Goal: Information Seeking & Learning: Learn about a topic

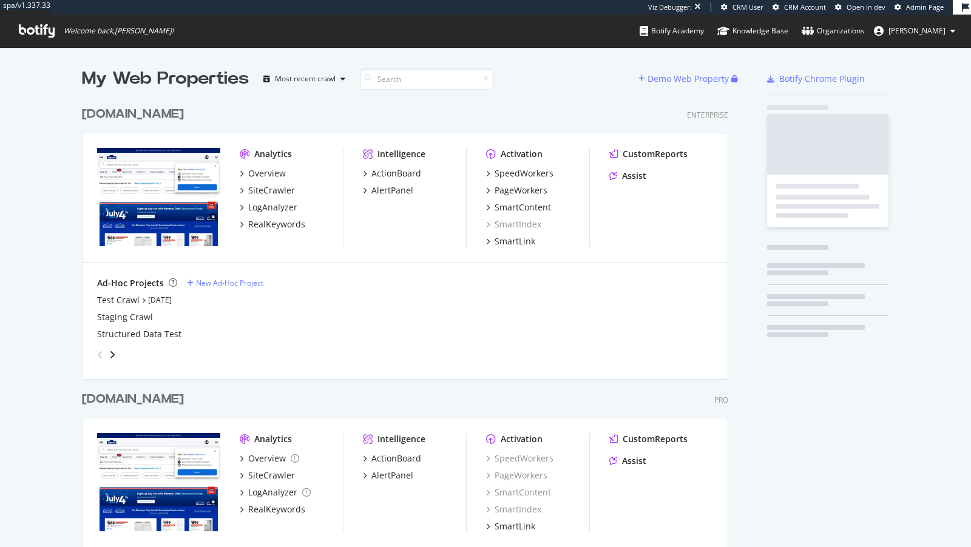
scroll to position [497, 656]
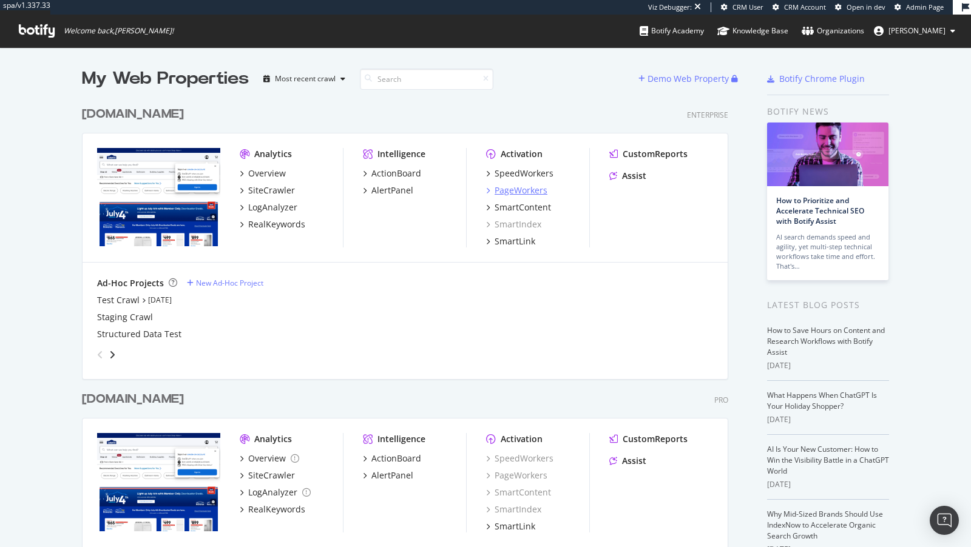
click at [514, 186] on div "PageWorkers" at bounding box center [520, 190] width 53 height 12
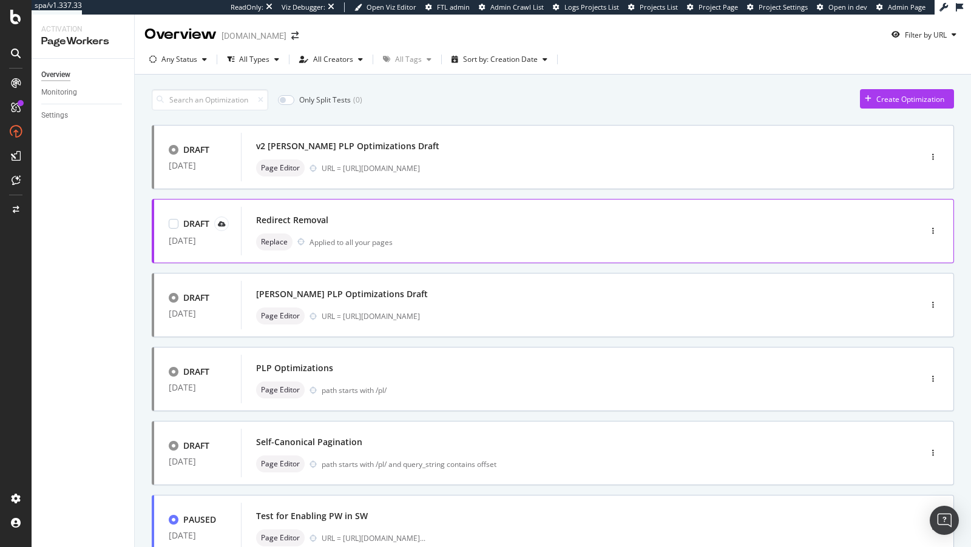
click at [481, 227] on div "Redirect Removal" at bounding box center [562, 220] width 613 height 17
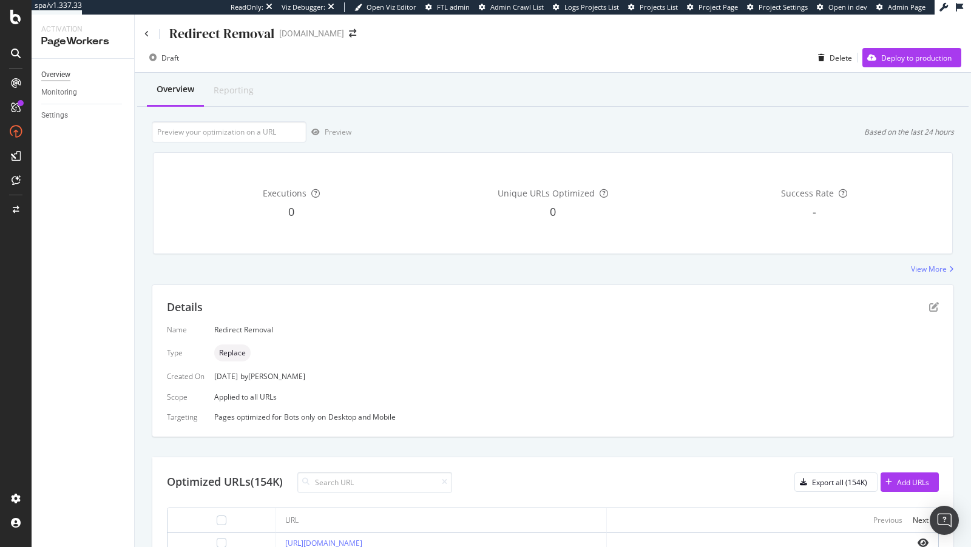
click at [58, 69] on div "Overview" at bounding box center [55, 75] width 29 height 13
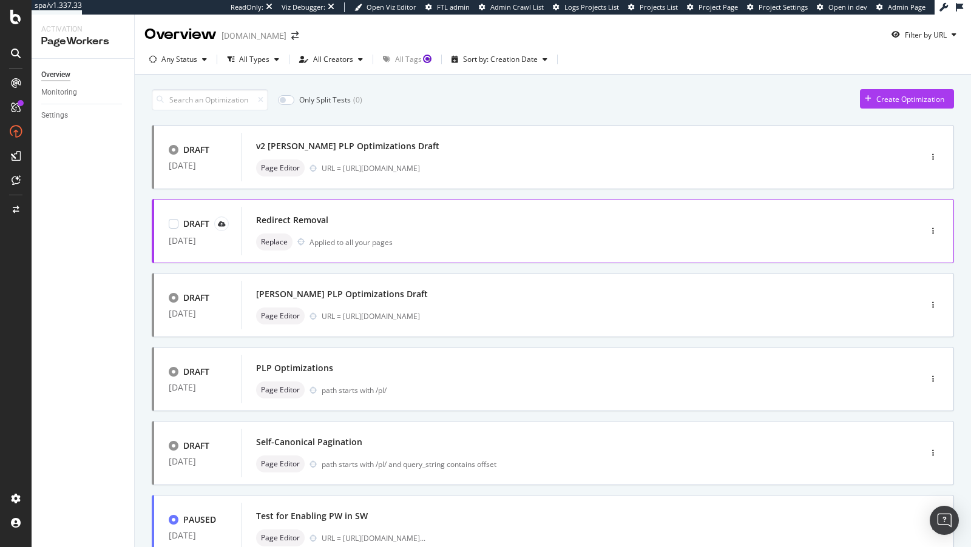
click at [477, 224] on div "Redirect Removal" at bounding box center [562, 220] width 613 height 17
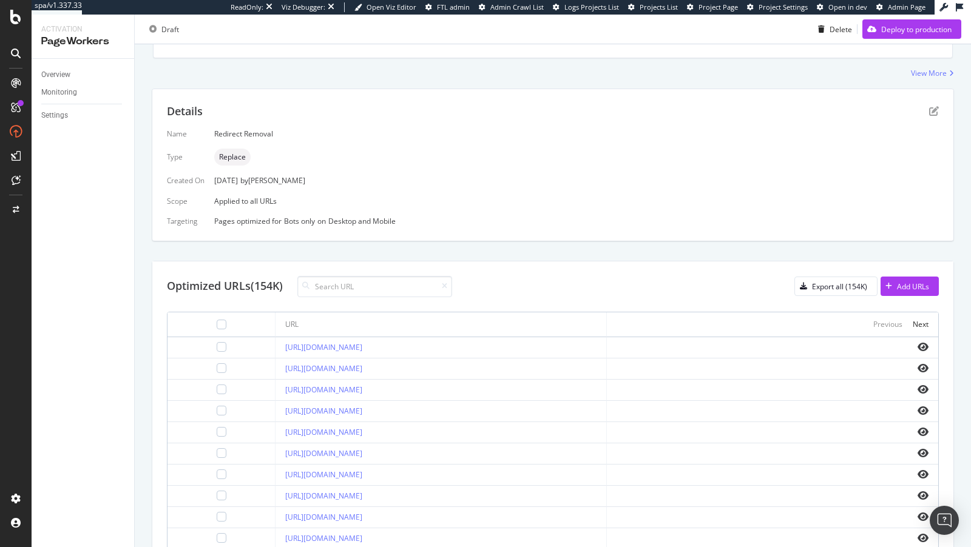
scroll to position [192, 0]
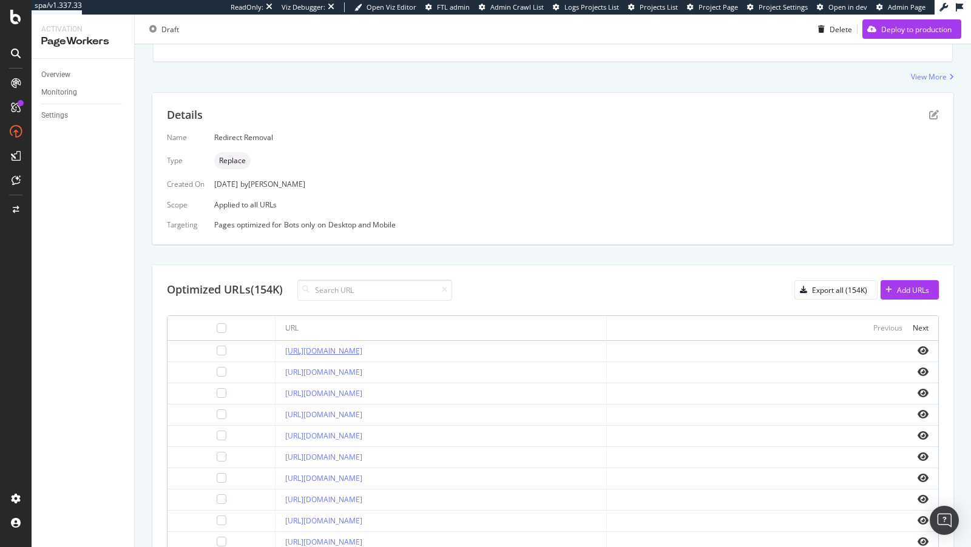
click at [344, 348] on link "https://www.lowes.com/account" at bounding box center [323, 351] width 77 height 10
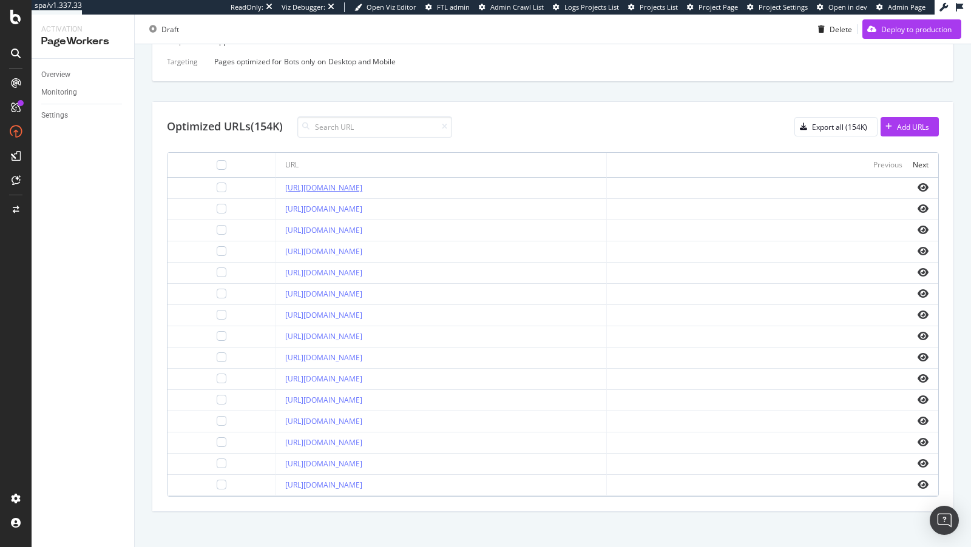
scroll to position [355, 0]
click at [327, 332] on link "https://www.lowes.com/ai" at bounding box center [323, 337] width 77 height 10
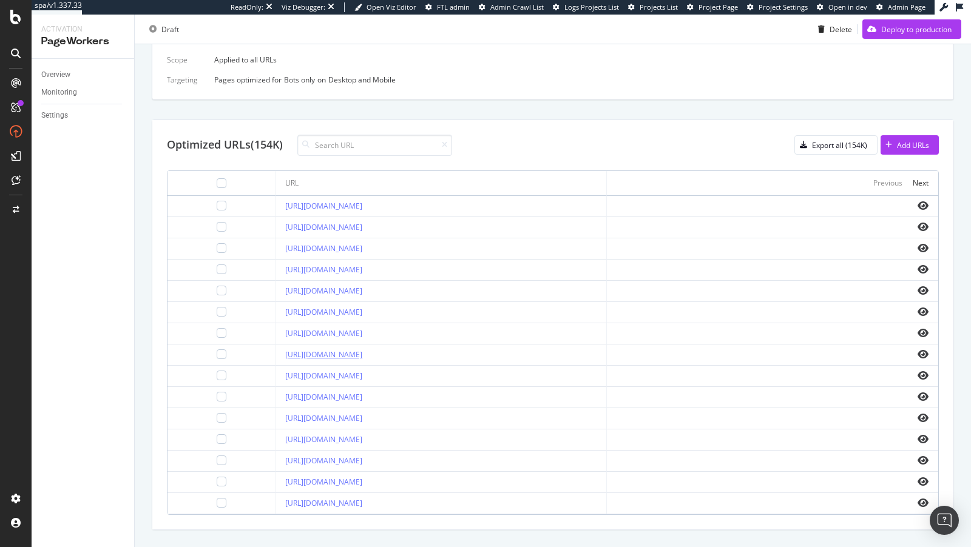
scroll to position [334, 0]
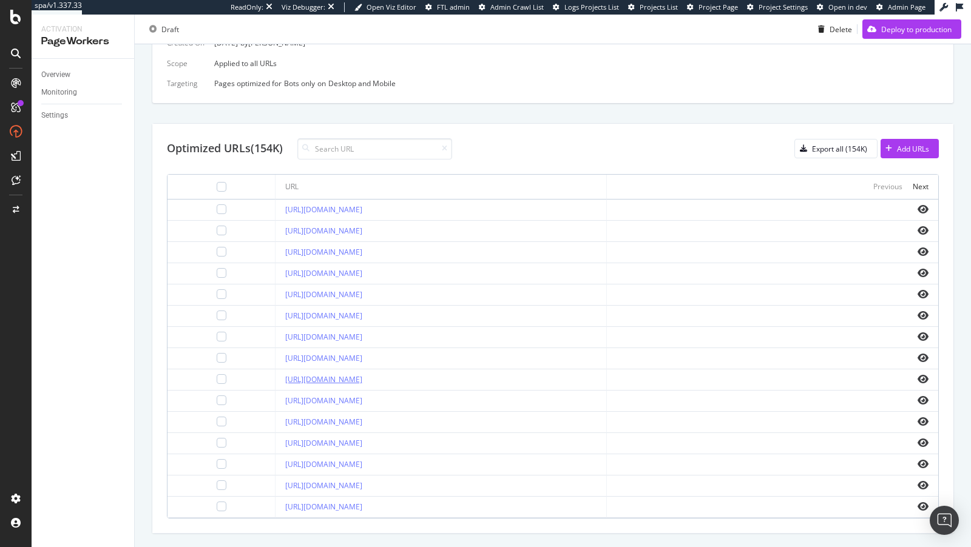
click at [321, 375] on link "https://www.lowes.com/b/Kraftmaid.html" at bounding box center [323, 379] width 77 height 10
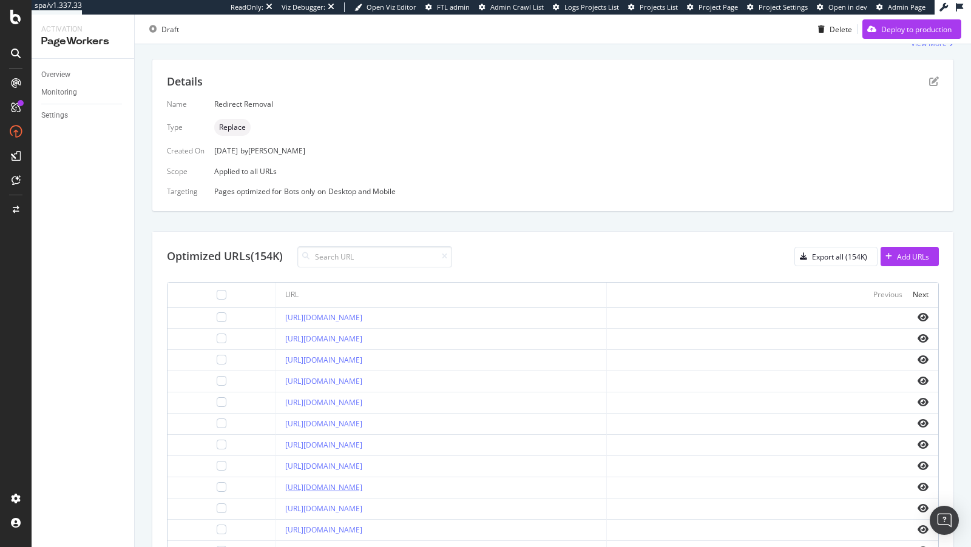
scroll to position [300, 0]
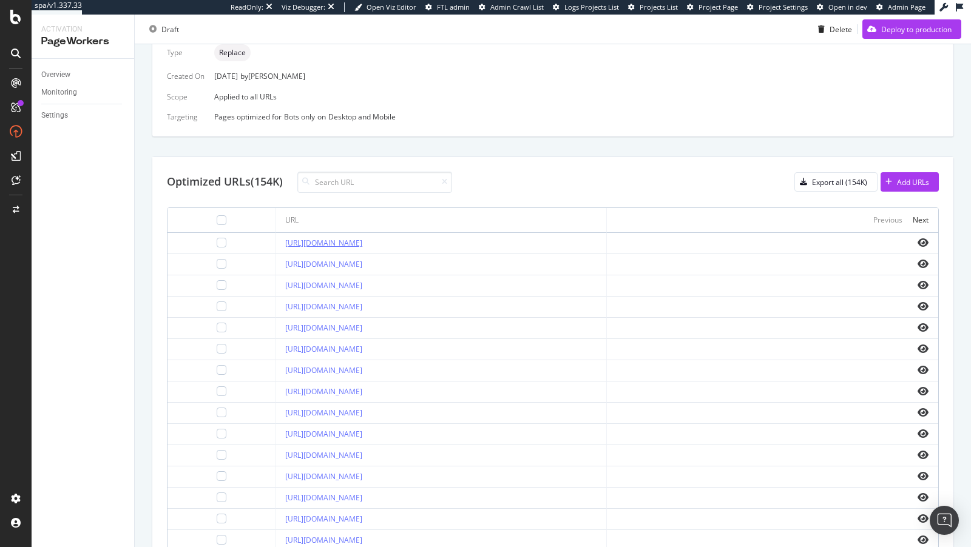
click at [305, 244] on link "https://www.lowes.com/account" at bounding box center [323, 243] width 77 height 10
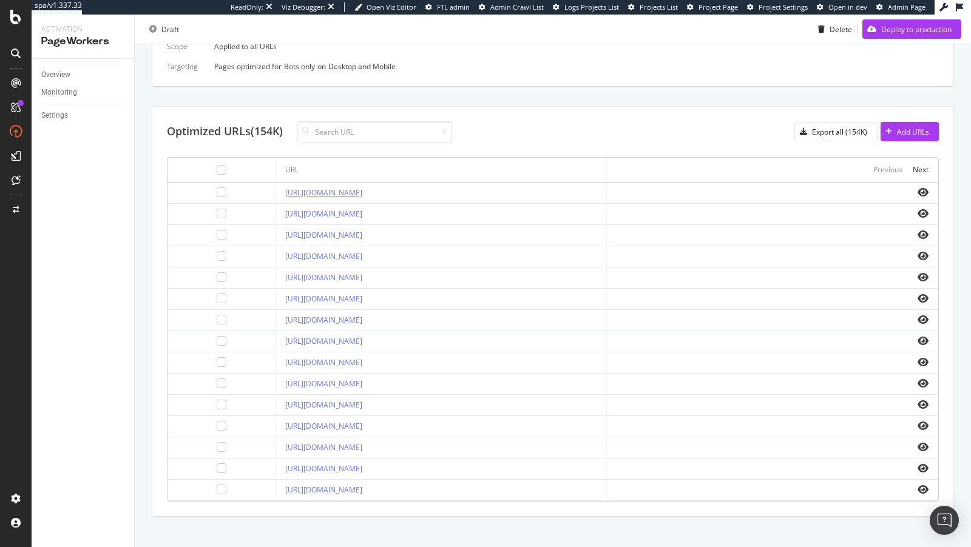
scroll to position [355, 0]
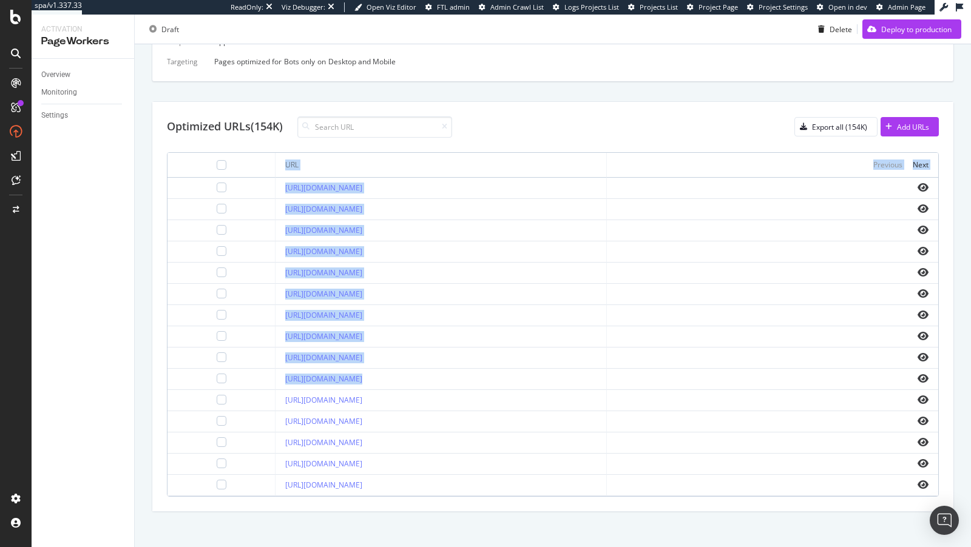
drag, startPoint x: 840, startPoint y: 377, endPoint x: 994, endPoint y: 511, distance: 204.6
click at [970, 511] on html "spa/v1.337.33 ReadOnly: Viz Debugger: Open Viz Editor FTL admin Admin Crawl Lis…" at bounding box center [485, 273] width 971 height 547
click at [70, 76] on div "Overview" at bounding box center [55, 75] width 29 height 13
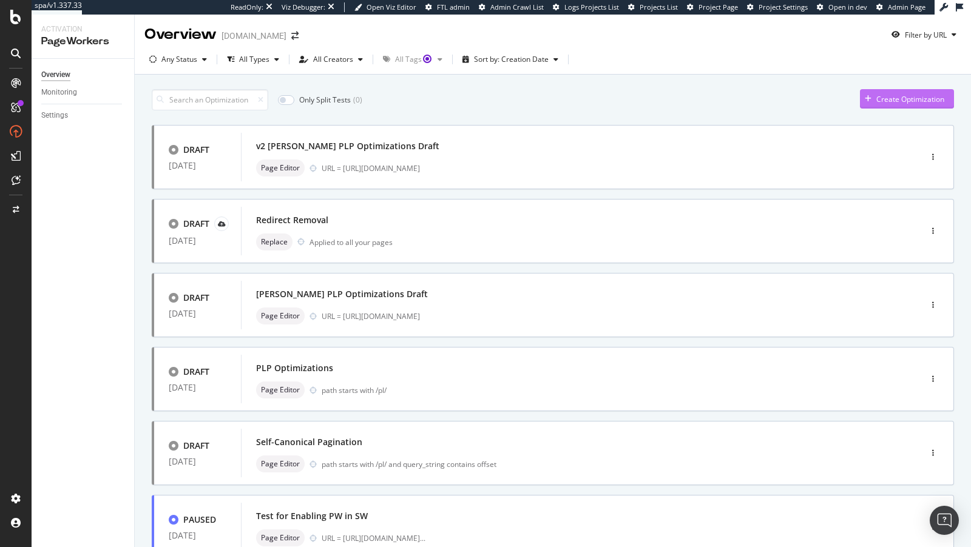
click at [910, 102] on div "Create Optimization" at bounding box center [910, 99] width 68 height 10
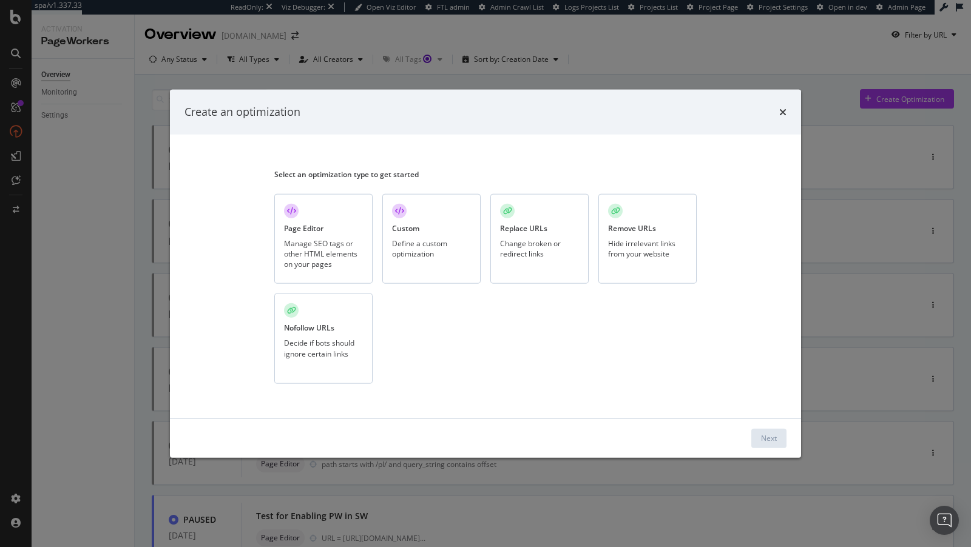
click at [537, 237] on div "Replace URLs Change broken or redirect links" at bounding box center [539, 238] width 98 height 90
click at [525, 246] on div "Change broken or redirect links" at bounding box center [539, 248] width 79 height 21
click at [751, 436] on button "Next" at bounding box center [768, 437] width 35 height 19
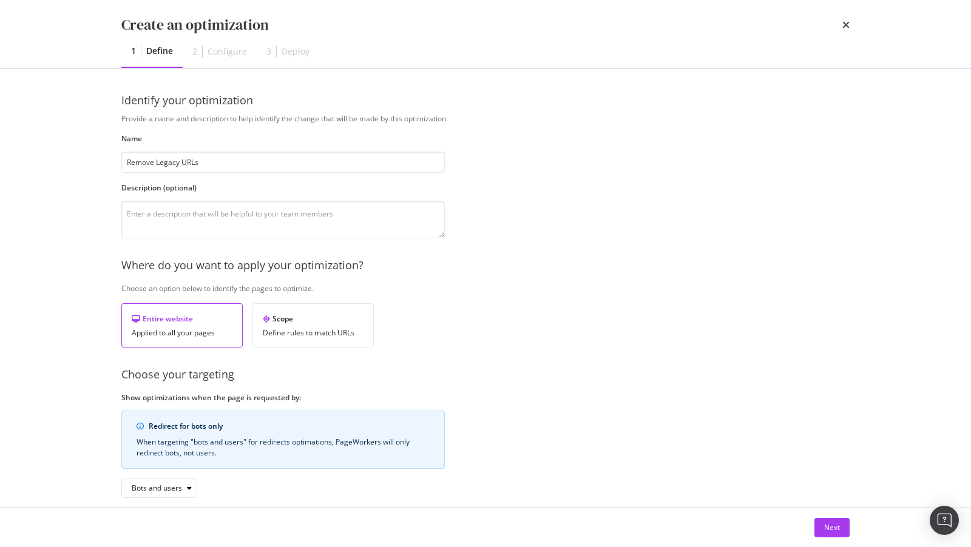
scroll to position [59, 0]
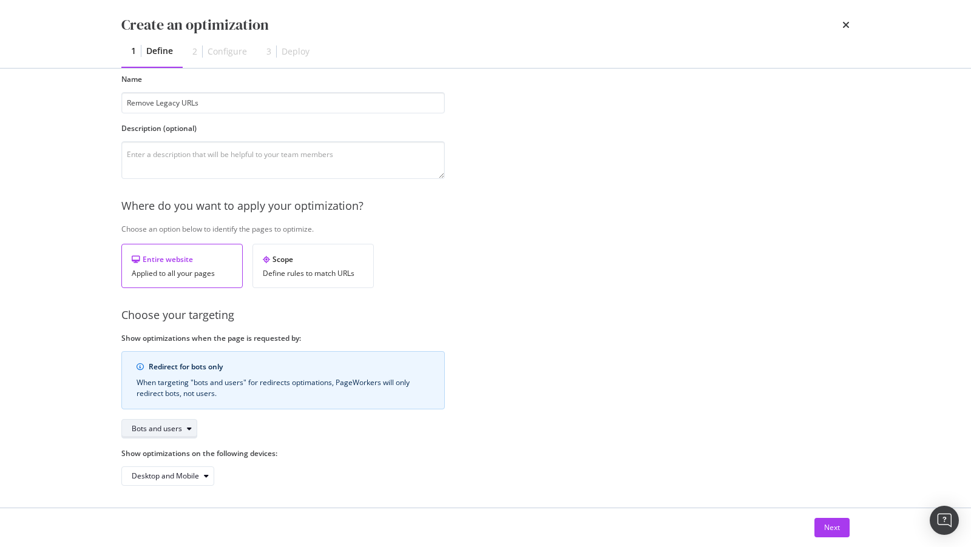
type input "Remove Legacy URLs"
click at [170, 432] on div "Bots and users" at bounding box center [164, 428] width 65 height 17
click at [147, 463] on div "Bots only" at bounding box center [151, 467] width 31 height 10
click at [831, 530] on div "Next" at bounding box center [832, 527] width 16 height 10
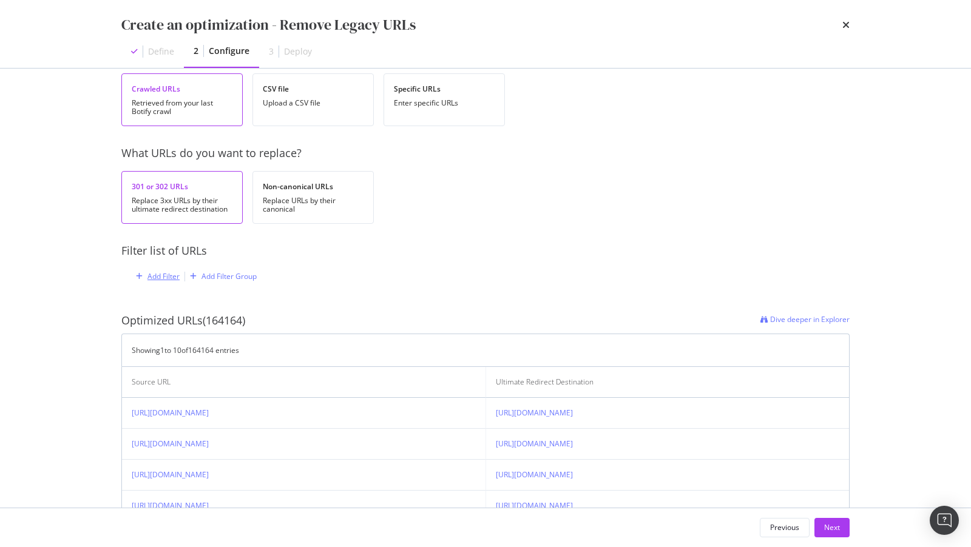
click at [166, 277] on div "Add Filter" at bounding box center [163, 276] width 32 height 10
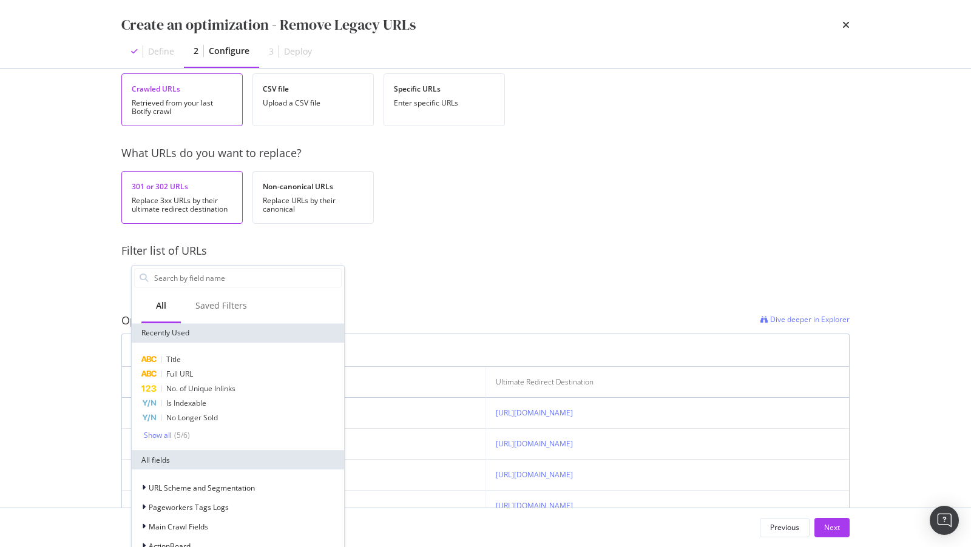
click at [393, 165] on div "What URLs do you want to replace? 301 or 302 URLs Replace 3xx URLs by their ult…" at bounding box center [485, 185] width 728 height 78
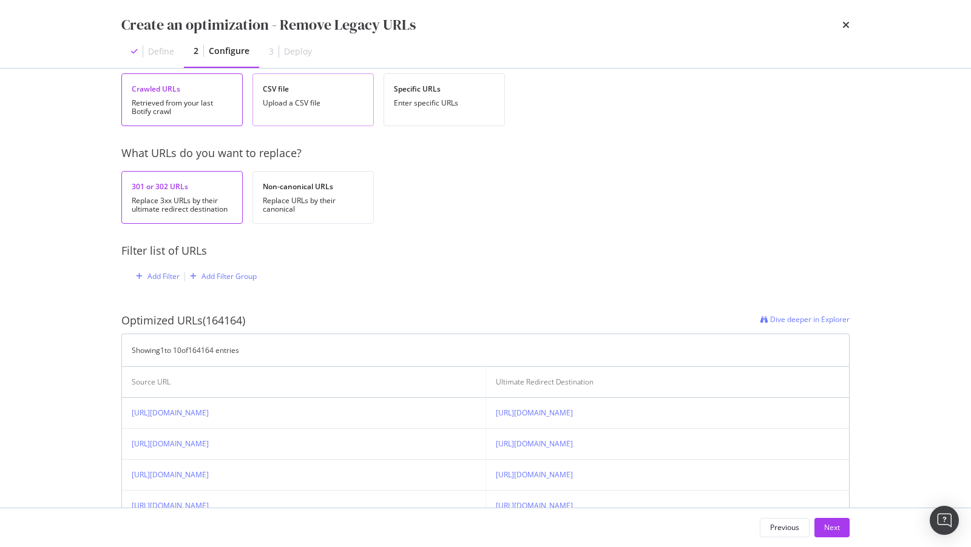
click at [289, 99] on div "Upload a CSV file" at bounding box center [313, 103] width 101 height 8
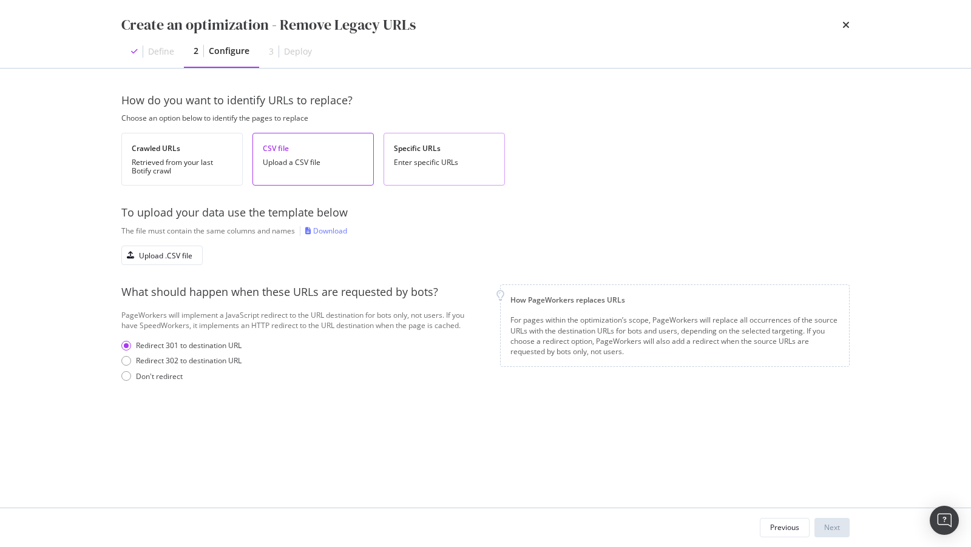
click at [420, 167] on div "Enter specific URLs" at bounding box center [444, 162] width 101 height 8
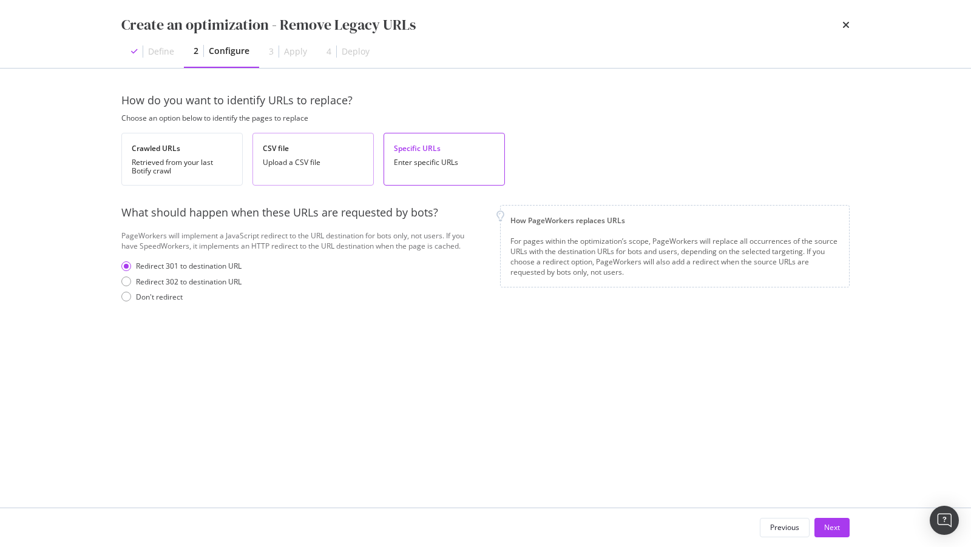
click at [292, 161] on div "Upload a CSV file" at bounding box center [313, 162] width 101 height 8
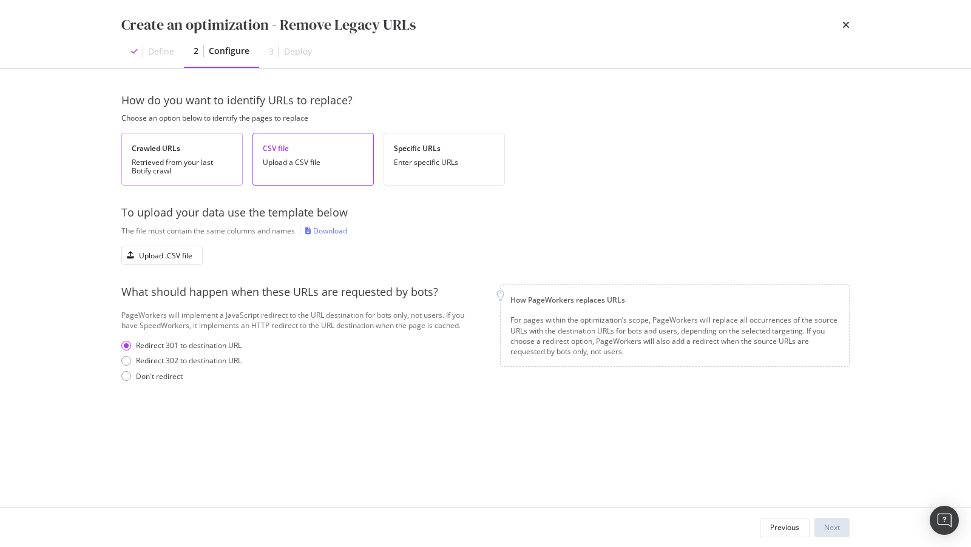
click at [193, 168] on div "Retrieved from your last Botify crawl" at bounding box center [182, 166] width 101 height 17
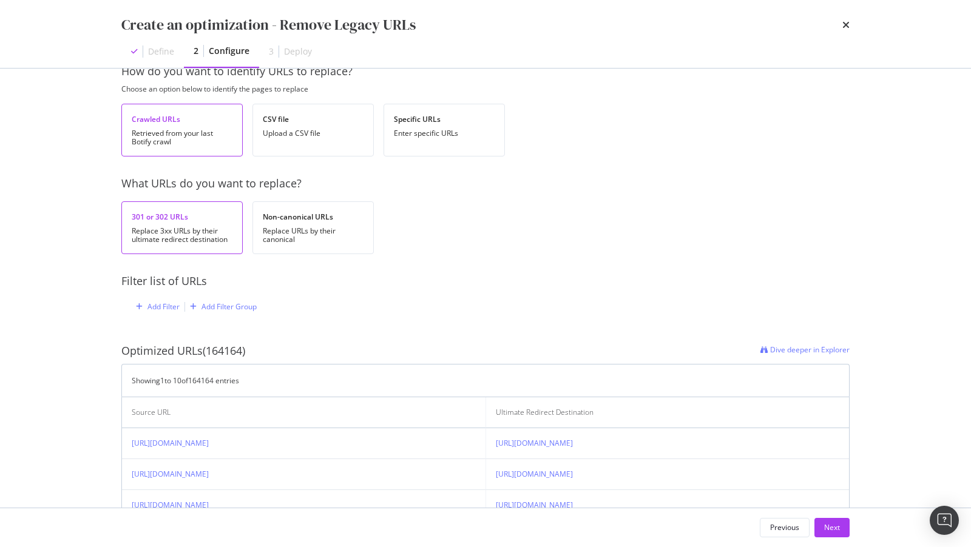
scroll to position [31, 0]
click at [160, 306] on div "Add Filter" at bounding box center [163, 305] width 32 height 10
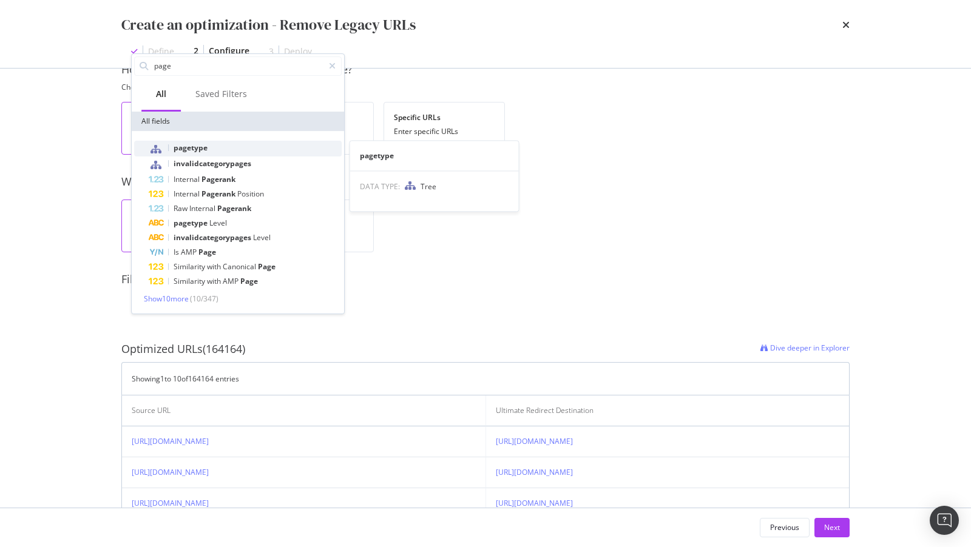
type input "page"
click at [204, 150] on span "pagetype" at bounding box center [190, 148] width 34 height 10
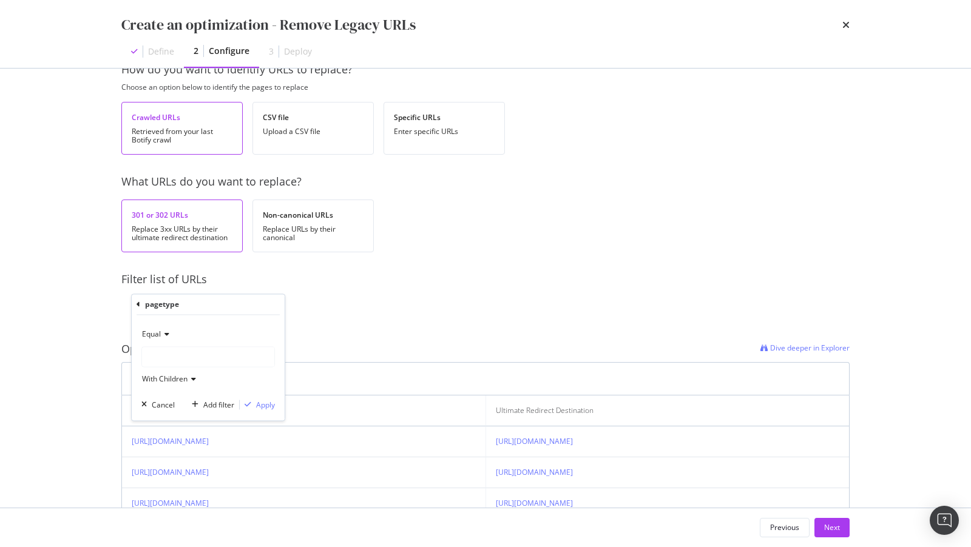
click at [189, 357] on div "modal" at bounding box center [208, 357] width 132 height 19
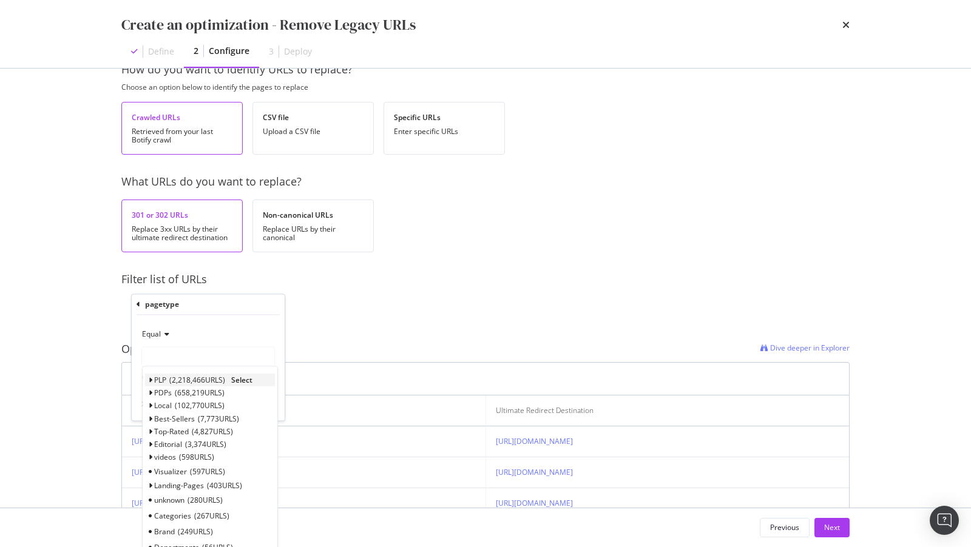
click at [148, 379] on icon "modal" at bounding box center [150, 380] width 4 height 7
click at [247, 407] on span "Select" at bounding box center [247, 406] width 21 height 10
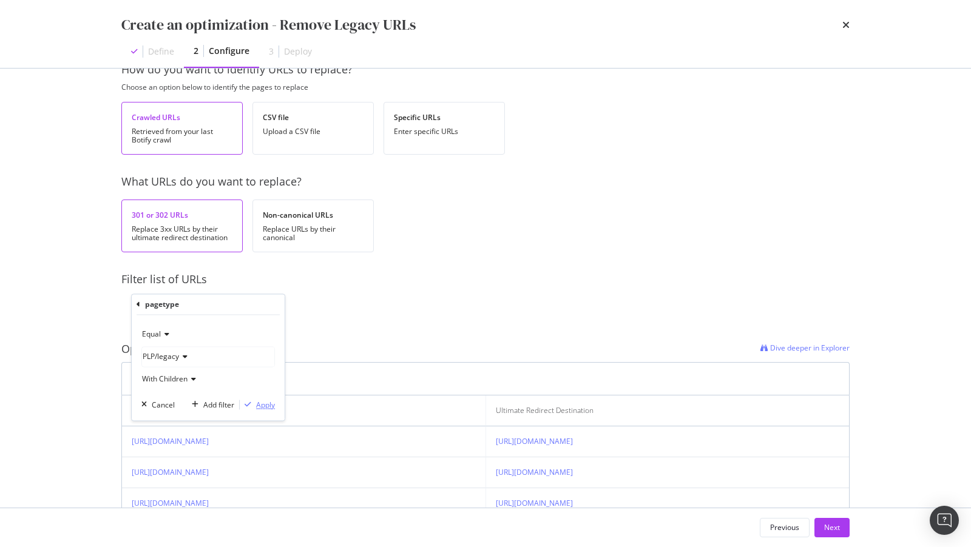
click at [264, 404] on div "Apply" at bounding box center [265, 405] width 19 height 10
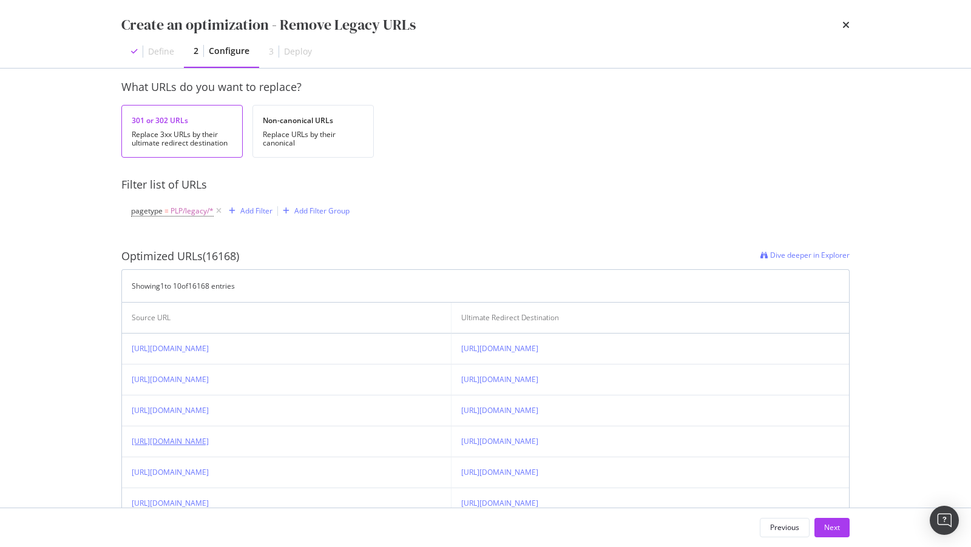
scroll to position [135, 0]
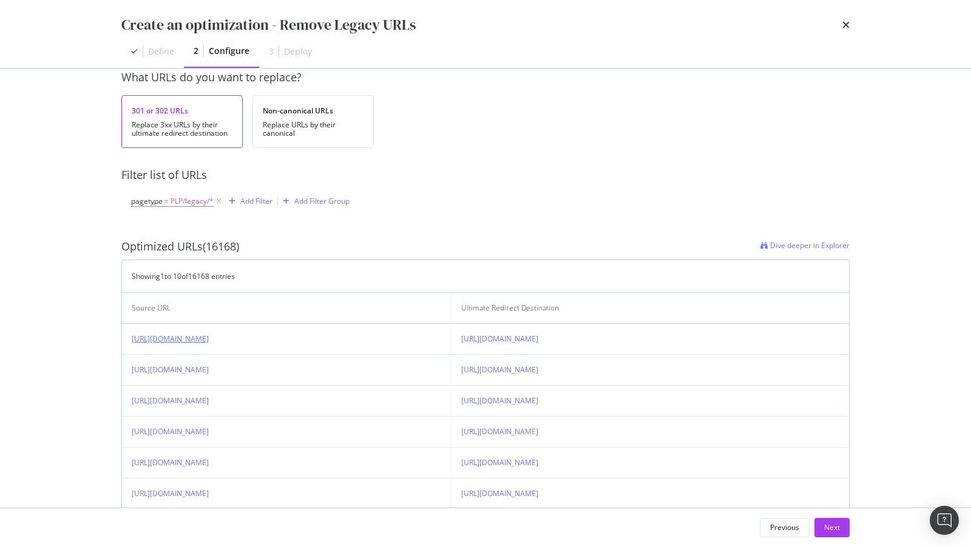
click at [209, 339] on link "[URL][DOMAIN_NAME]" at bounding box center [170, 339] width 77 height 10
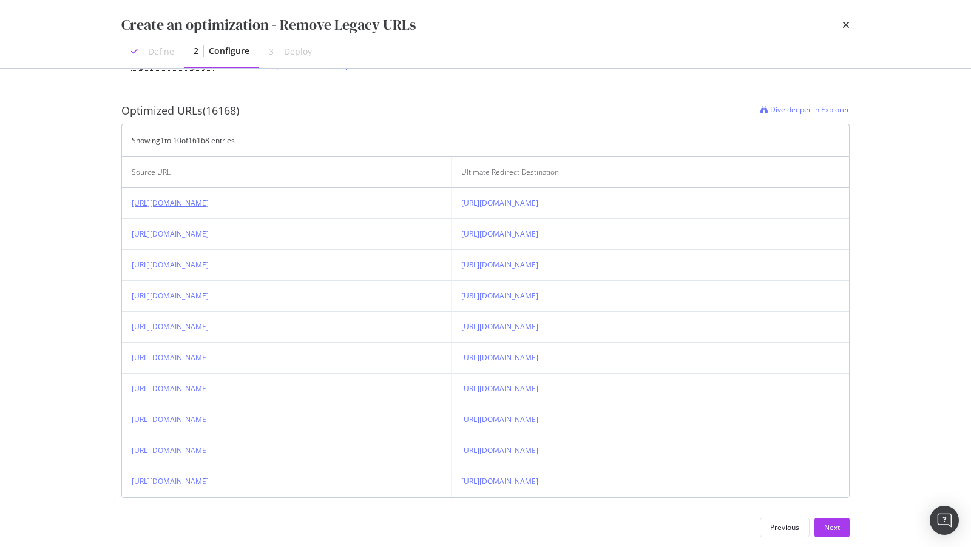
scroll to position [300, 0]
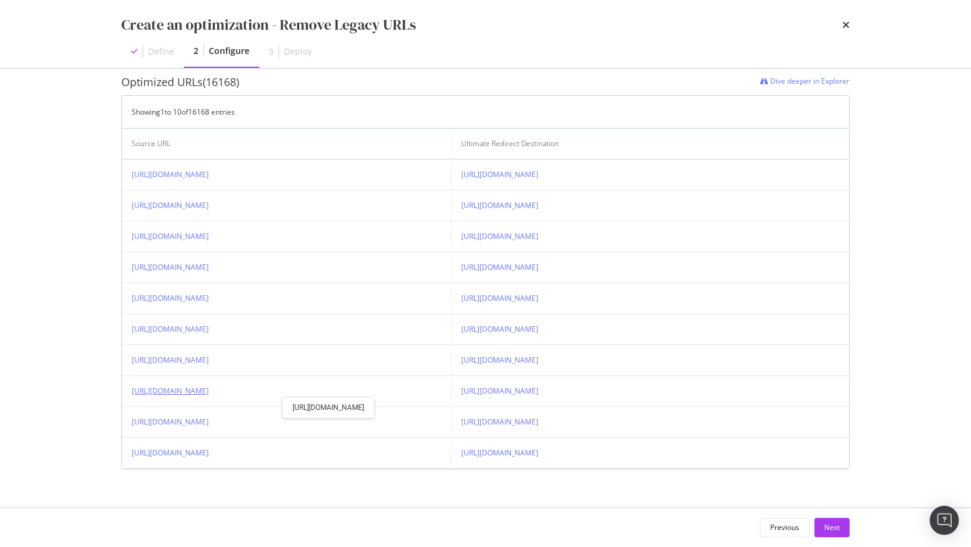
click at [209, 386] on link "https://www.lowes.com/pl/Flooring--Nailers-pneumatic-staplers-Air-tools-compres…" at bounding box center [170, 391] width 77 height 10
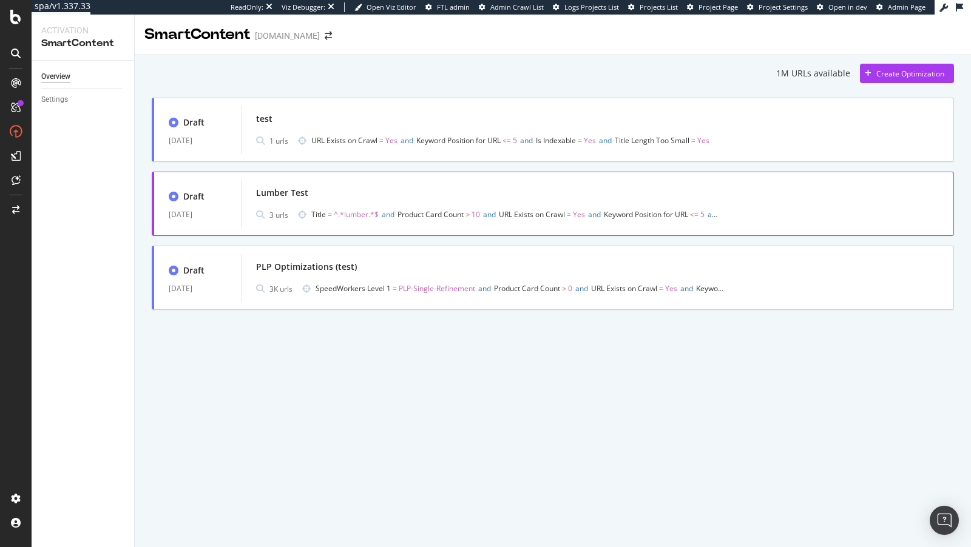
click at [870, 197] on div "Lumber Test" at bounding box center [597, 192] width 682 height 17
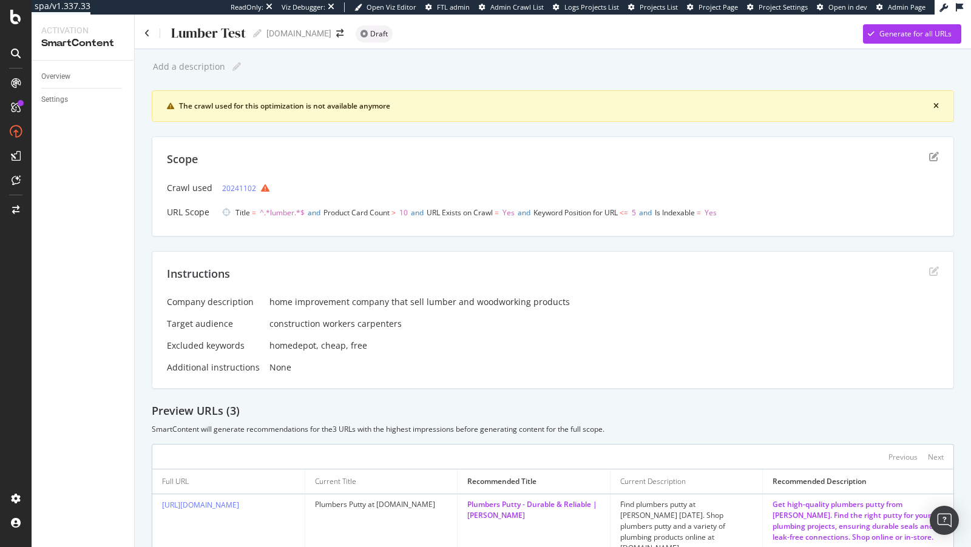
scroll to position [149, 0]
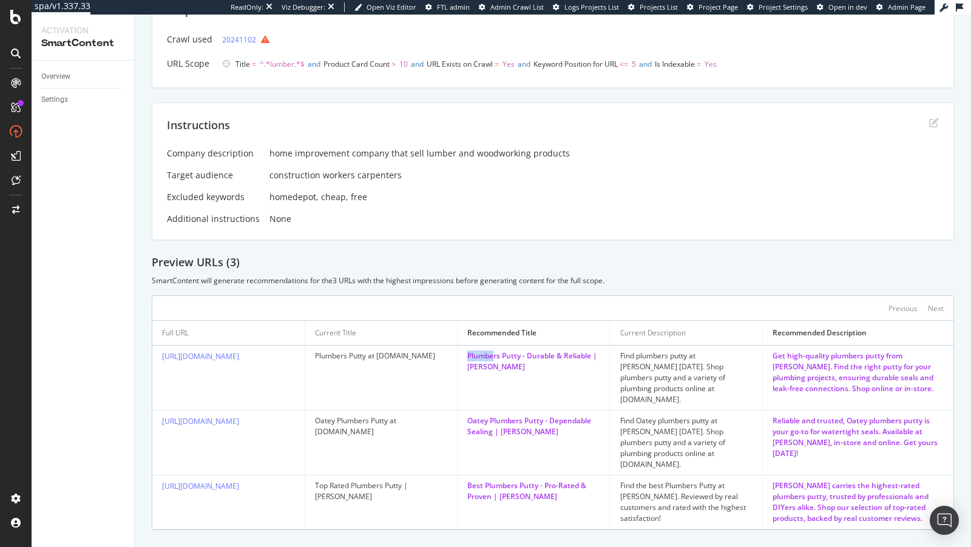
drag, startPoint x: 468, startPoint y: 353, endPoint x: 493, endPoint y: 358, distance: 25.9
click at [493, 358] on div "Plumbers Putty - Durable & Reliable | Lowe's" at bounding box center [533, 362] width 133 height 22
click at [280, 61] on span "^.*lumber.*$" at bounding box center [282, 64] width 45 height 10
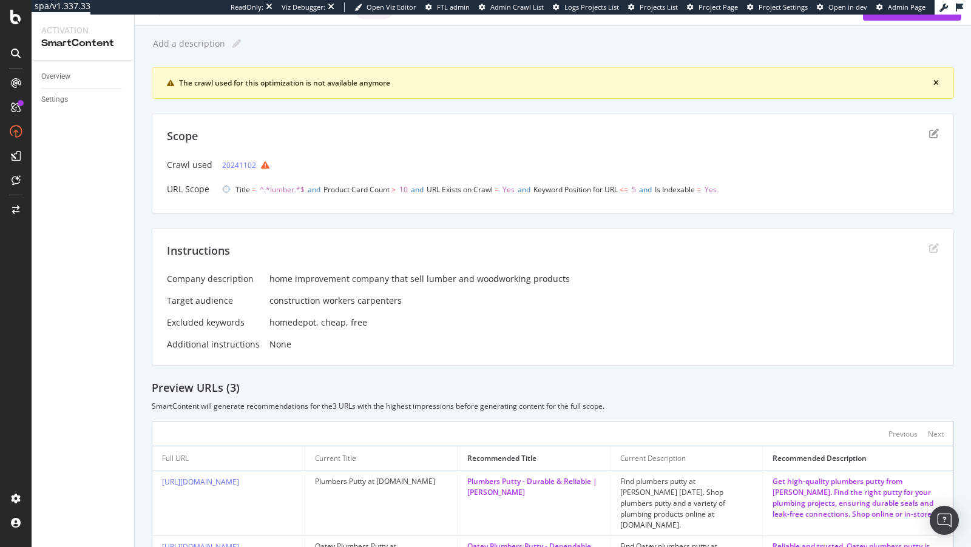
scroll to position [0, 0]
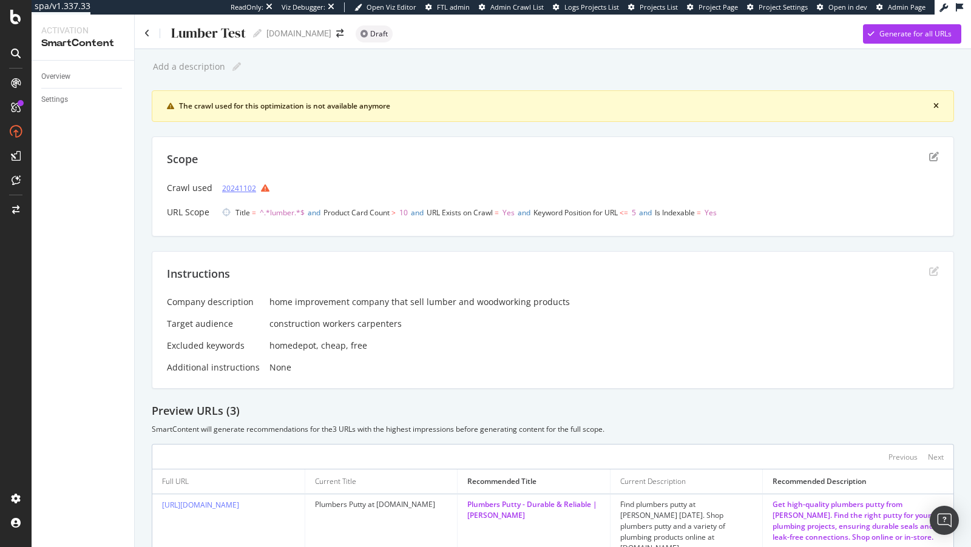
click at [240, 186] on link "20241102" at bounding box center [239, 188] width 34 height 13
click at [395, 215] on span ">" at bounding box center [393, 212] width 4 height 10
click at [934, 152] on icon "edit" at bounding box center [934, 157] width 10 height 10
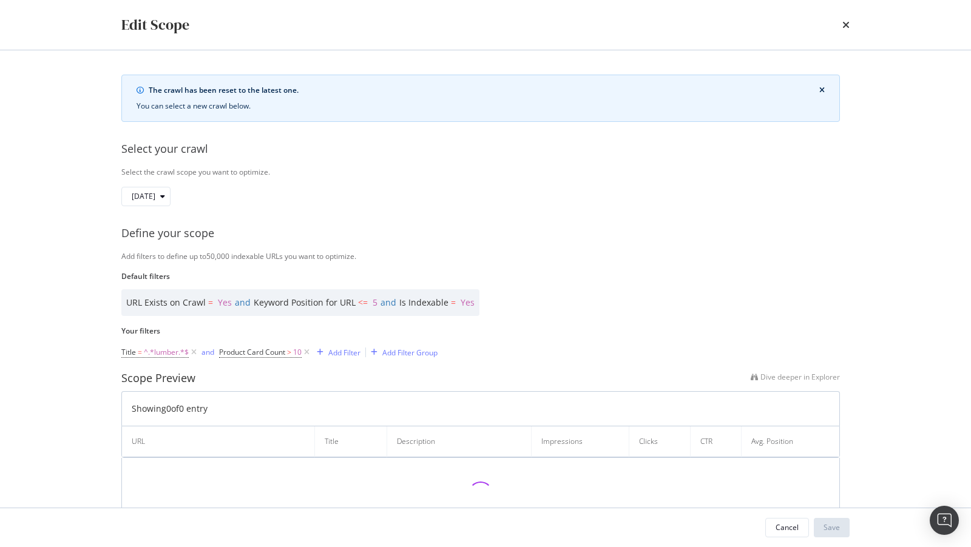
scroll to position [45, 0]
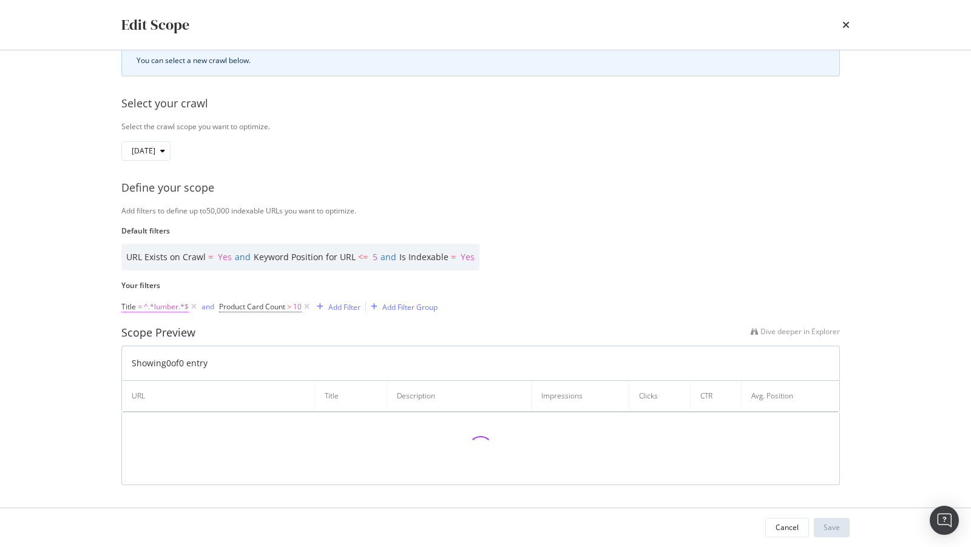
click at [163, 308] on span "^.*lumber.*$" at bounding box center [166, 306] width 45 height 17
click at [136, 359] on input "lumber" at bounding box center [189, 356] width 115 height 19
type input "Lumber"
click at [241, 383] on icon "modal" at bounding box center [238, 382] width 7 height 7
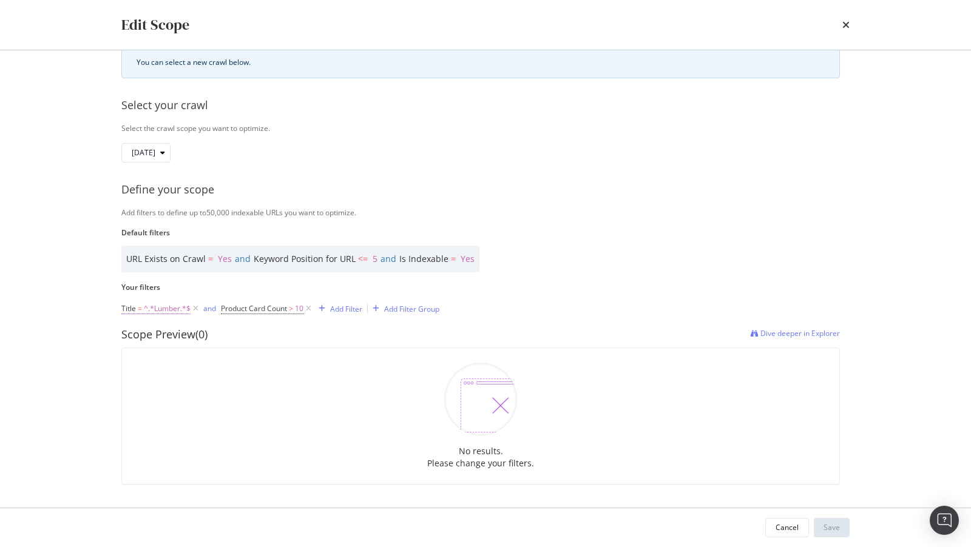
click at [152, 308] on span "^.*Lumber.*$" at bounding box center [167, 308] width 47 height 17
click at [150, 356] on input "Lumber" at bounding box center [189, 357] width 115 height 19
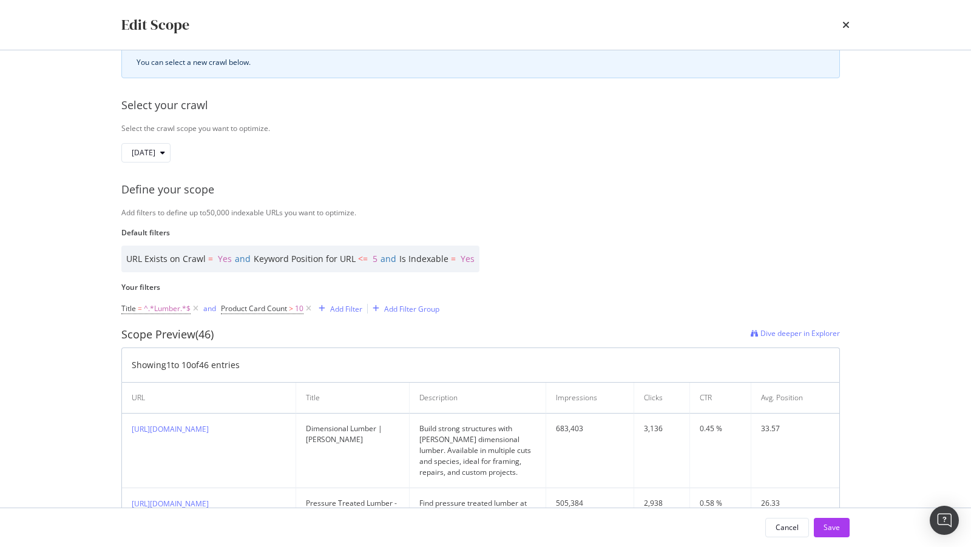
click at [285, 334] on div "Scope Preview (46) Dive deeper in Explorer" at bounding box center [480, 335] width 718 height 16
click at [174, 309] on span "^.*Lumber.*$" at bounding box center [167, 308] width 47 height 17
click at [321, 338] on div "Scope Preview (46) Dive deeper in Explorer" at bounding box center [480, 335] width 718 height 16
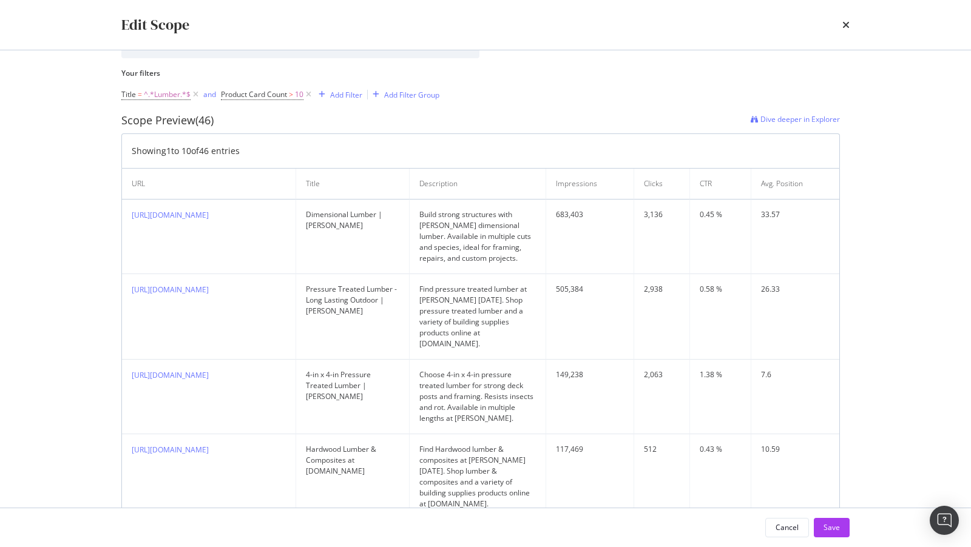
scroll to position [262, 0]
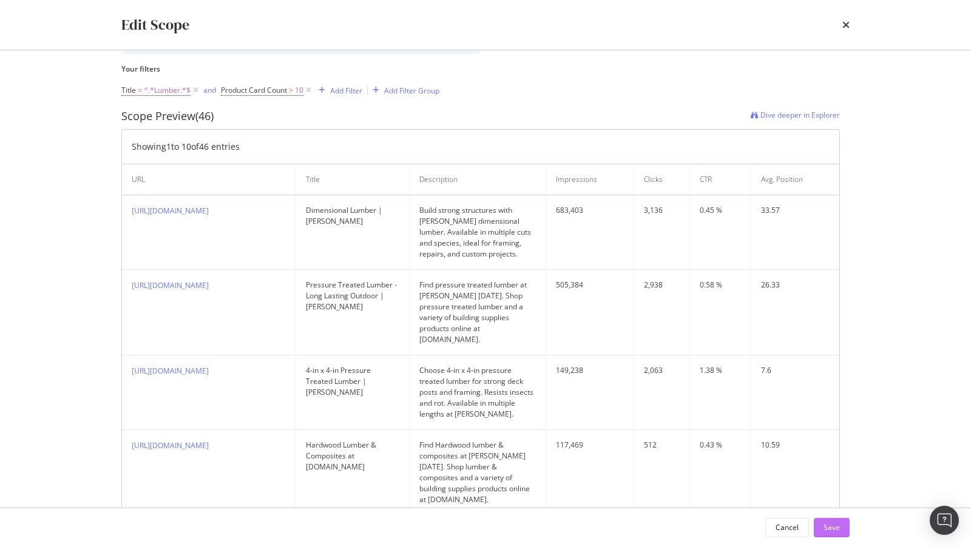
click at [835, 528] on div "Save" at bounding box center [831, 527] width 16 height 10
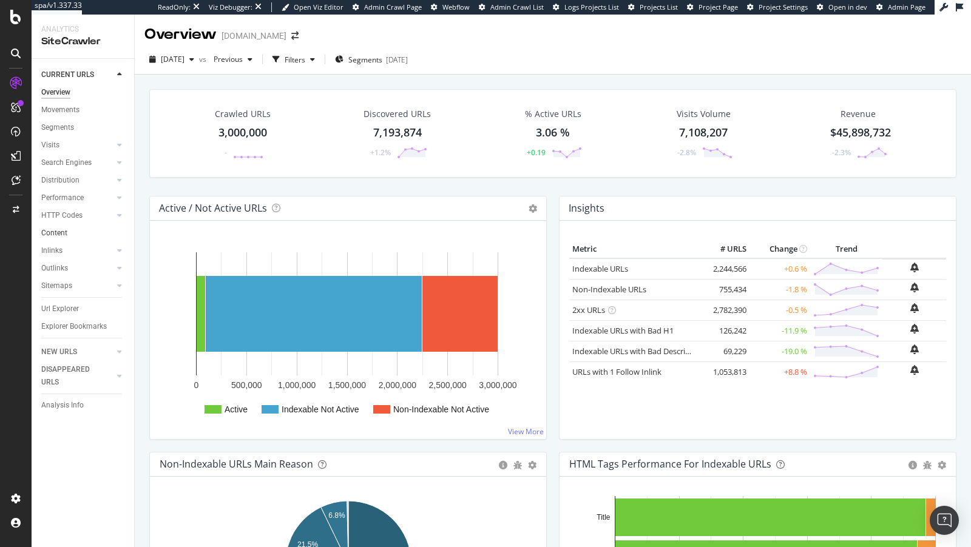
click at [159, 218] on div "Active / Not Active URLs Chart (by Value) Chart (by Percentage) Table Expand Ex…" at bounding box center [348, 209] width 396 height 24
drag, startPoint x: 69, startPoint y: 232, endPoint x: 150, endPoint y: 203, distance: 85.8
click at [159, 216] on div "Active / Not Active URLs Chart (by Value) Chart (by Percentage) Table Expand Ex…" at bounding box center [348, 209] width 396 height 24
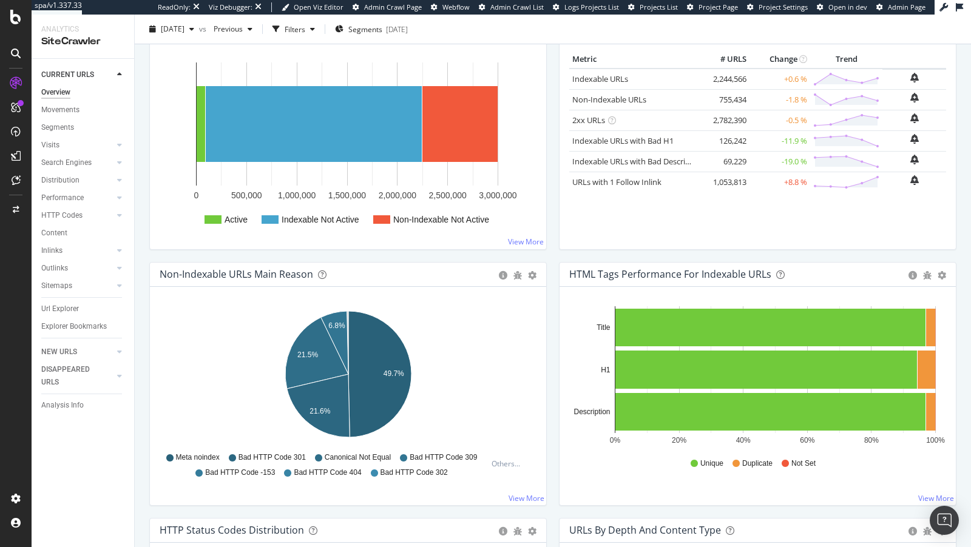
scroll to position [213, 0]
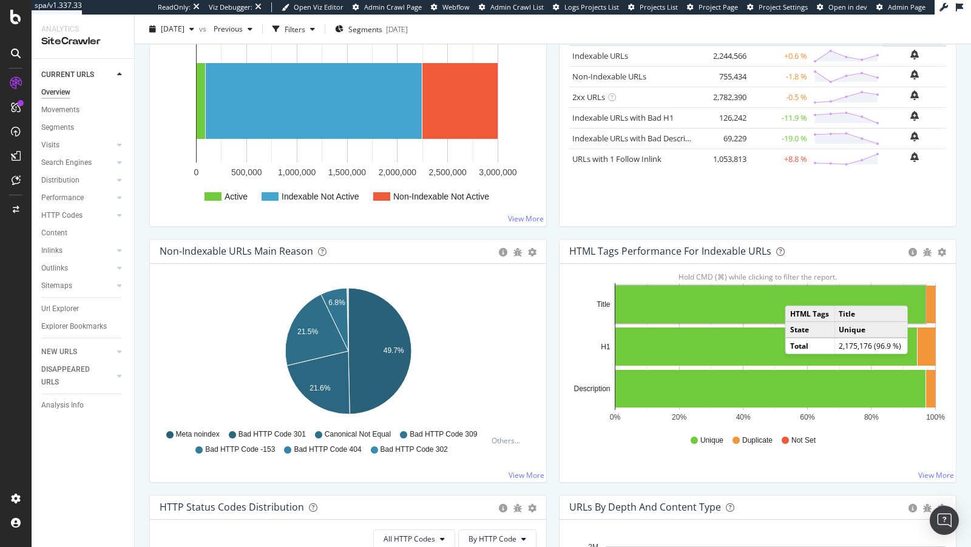
click at [796, 292] on rect "A chart." at bounding box center [770, 305] width 310 height 38
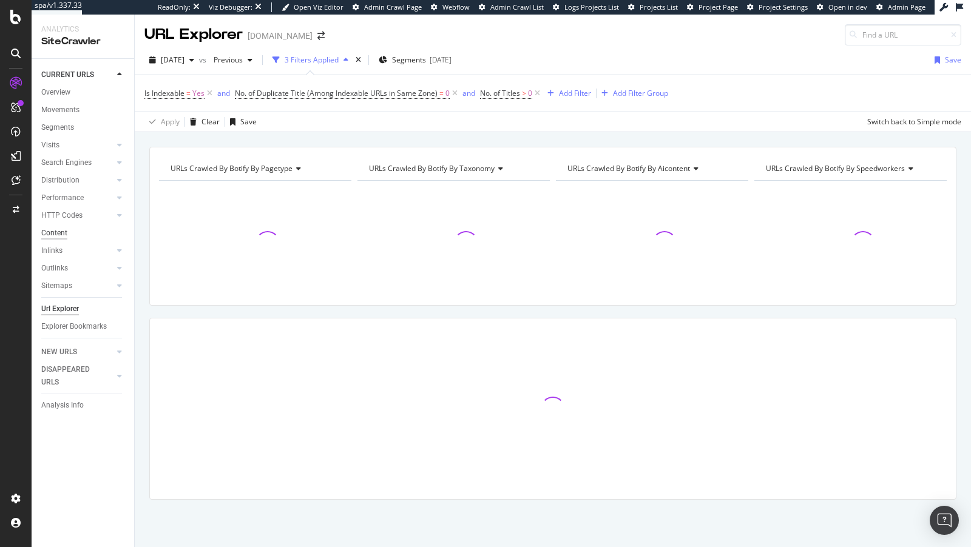
click at [55, 229] on div "Content" at bounding box center [54, 233] width 26 height 13
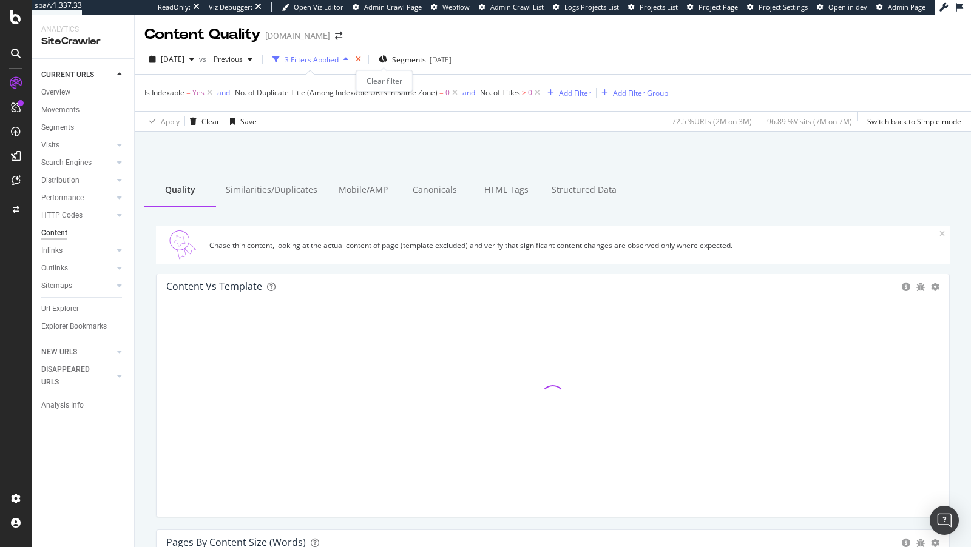
click at [361, 61] on icon "times" at bounding box center [357, 59] width 5 height 7
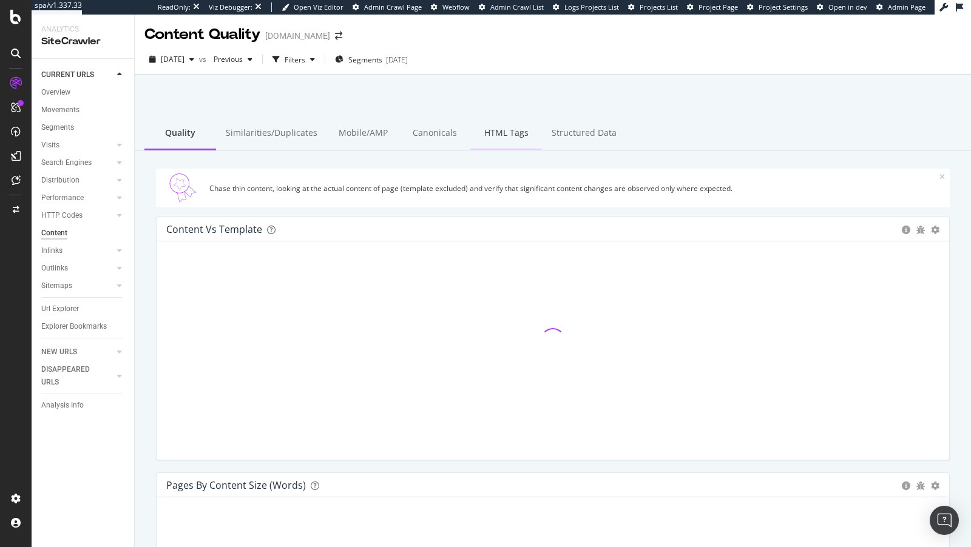
click at [482, 137] on div "HTML Tags" at bounding box center [506, 133] width 72 height 33
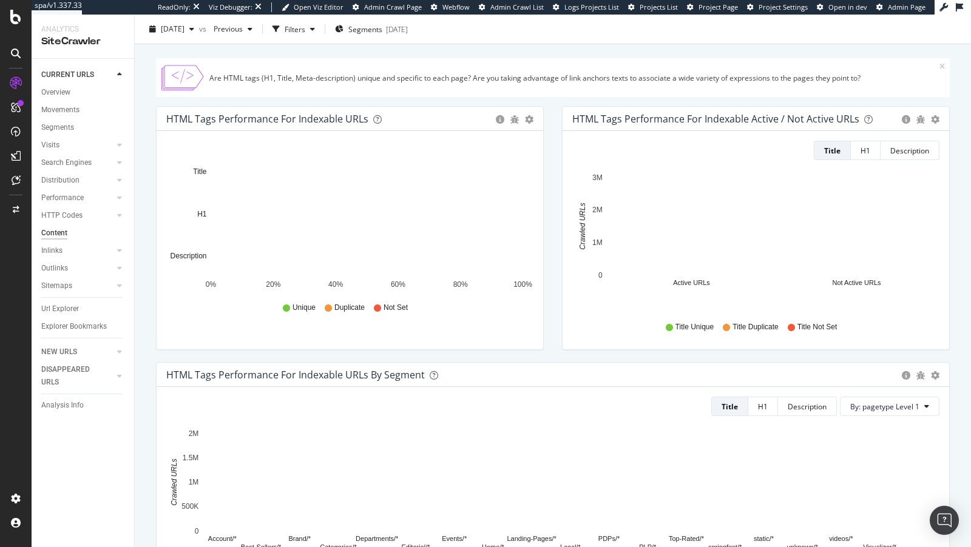
scroll to position [84, 0]
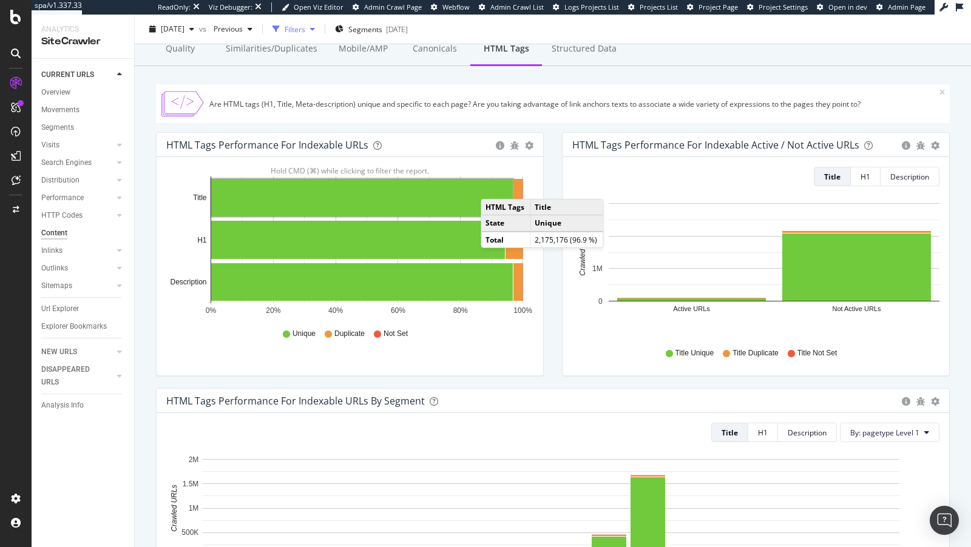
click at [305, 27] on div "Filters" at bounding box center [294, 29] width 21 height 10
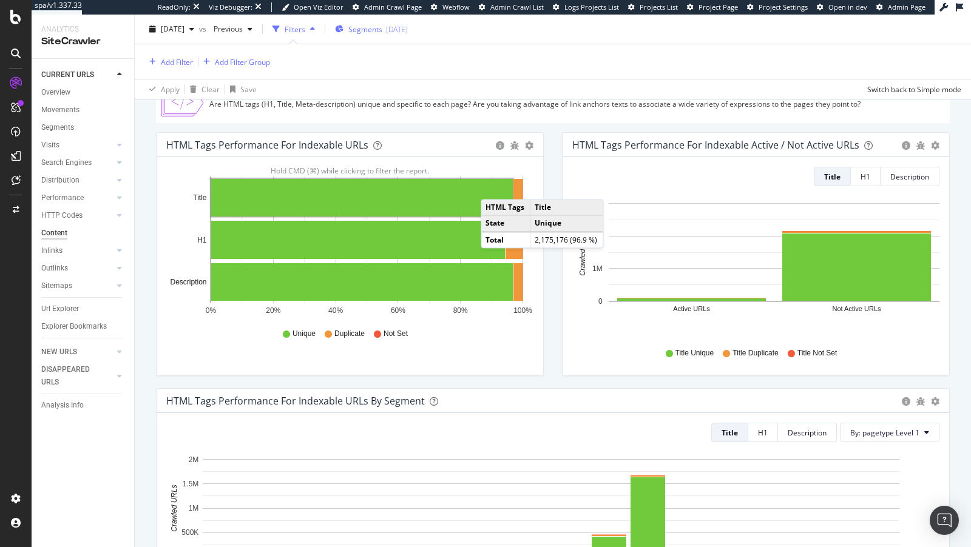
click at [408, 23] on div "Segments [DATE]" at bounding box center [371, 29] width 73 height 18
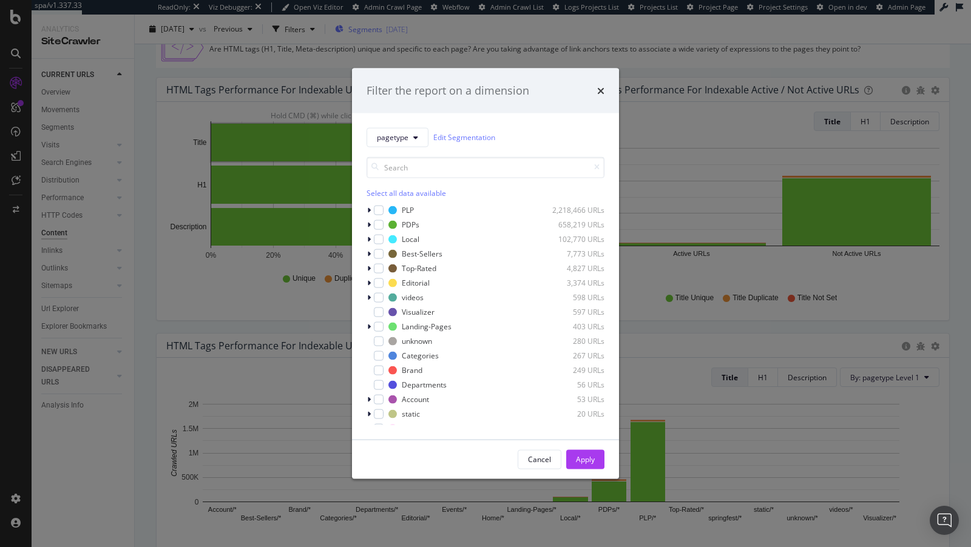
scroll to position [84, 0]
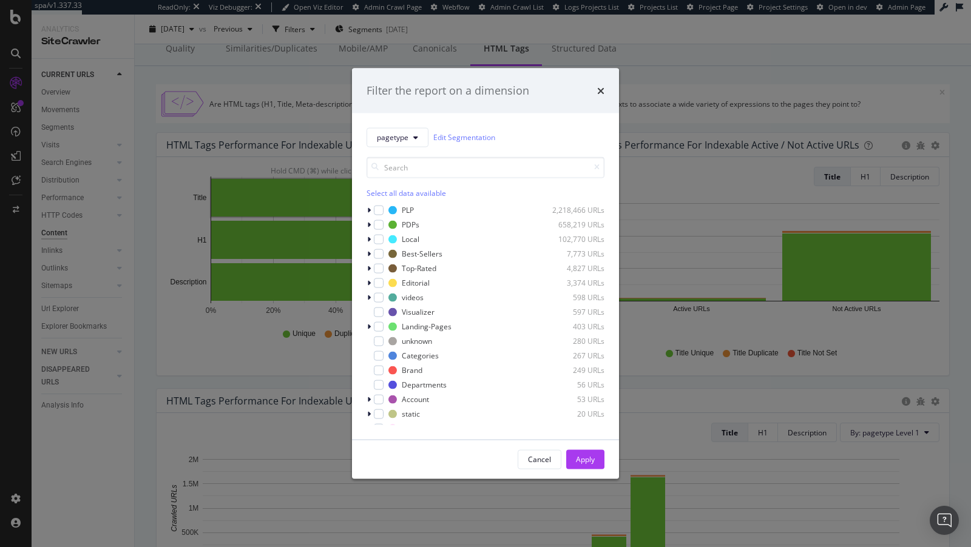
click at [365, 208] on div "pagetype Edit Segmentation Select all data available PLP 2,218,466 URLs PDPs 65…" at bounding box center [485, 276] width 267 height 326
click at [372, 208] on div "modal" at bounding box center [369, 210] width 7 height 12
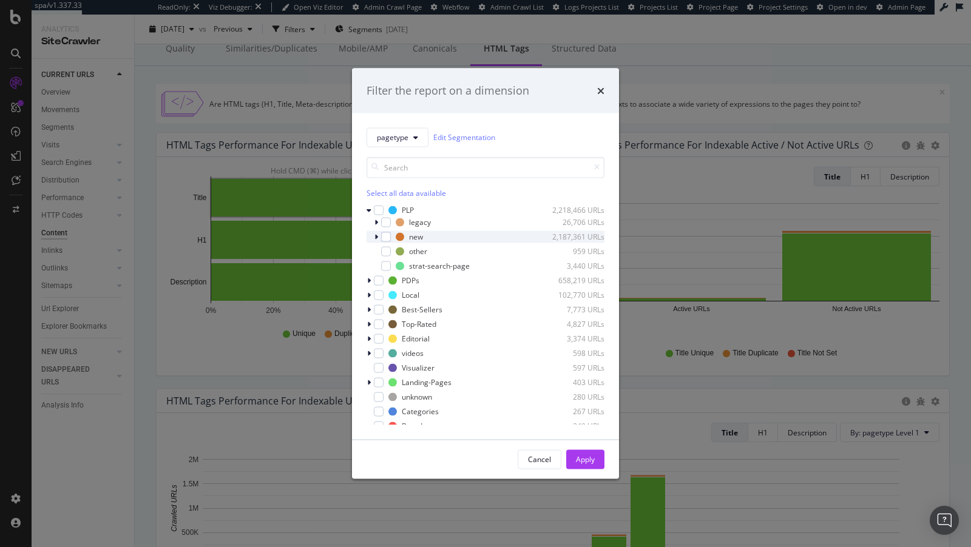
click at [379, 237] on div "modal" at bounding box center [377, 236] width 7 height 12
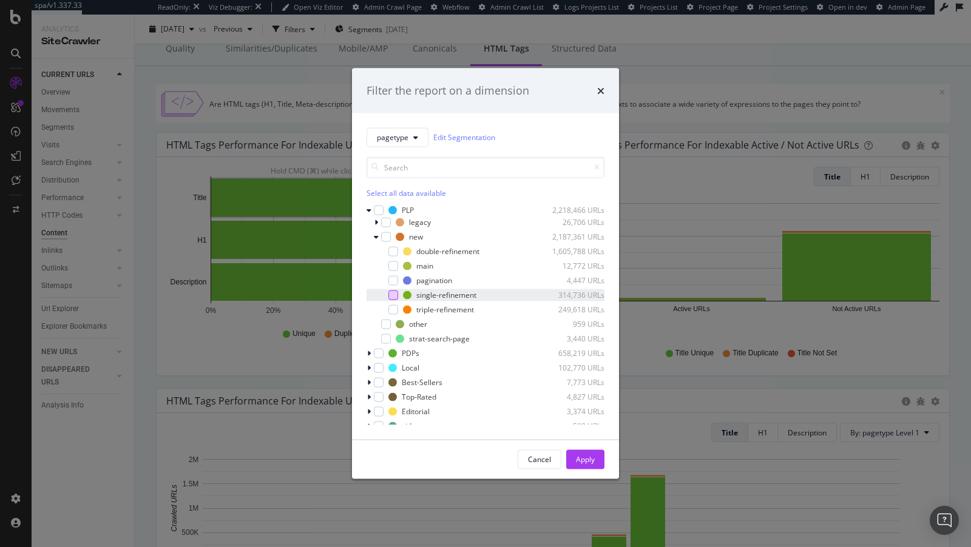
click at [392, 294] on div "modal" at bounding box center [393, 295] width 10 height 10
click at [591, 450] on div "Apply" at bounding box center [585, 459] width 19 height 18
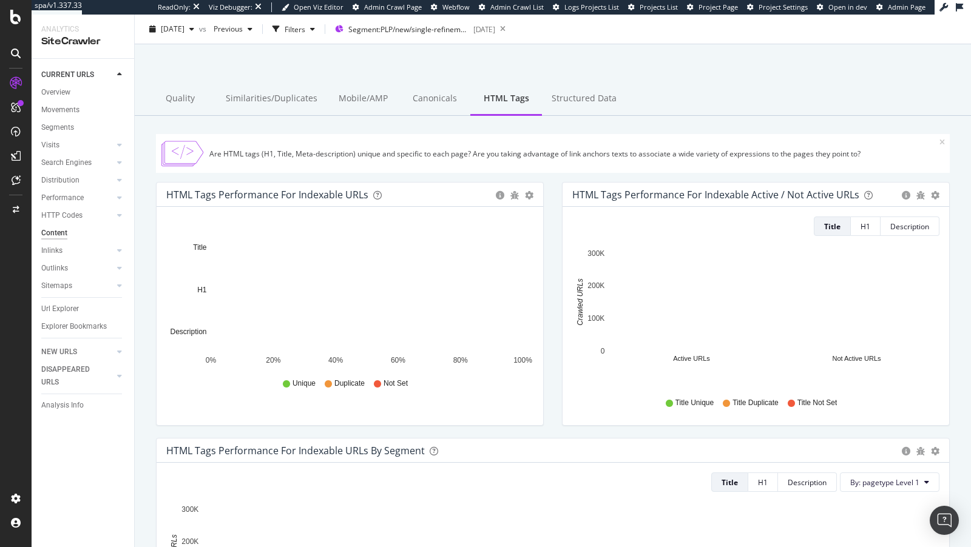
scroll to position [1, 0]
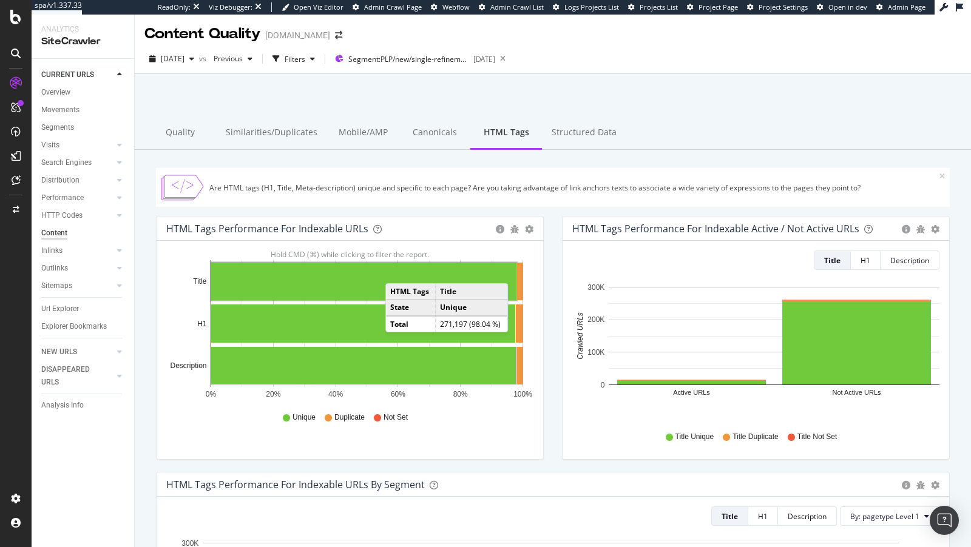
click at [389, 282] on rect "A chart." at bounding box center [363, 282] width 305 height 38
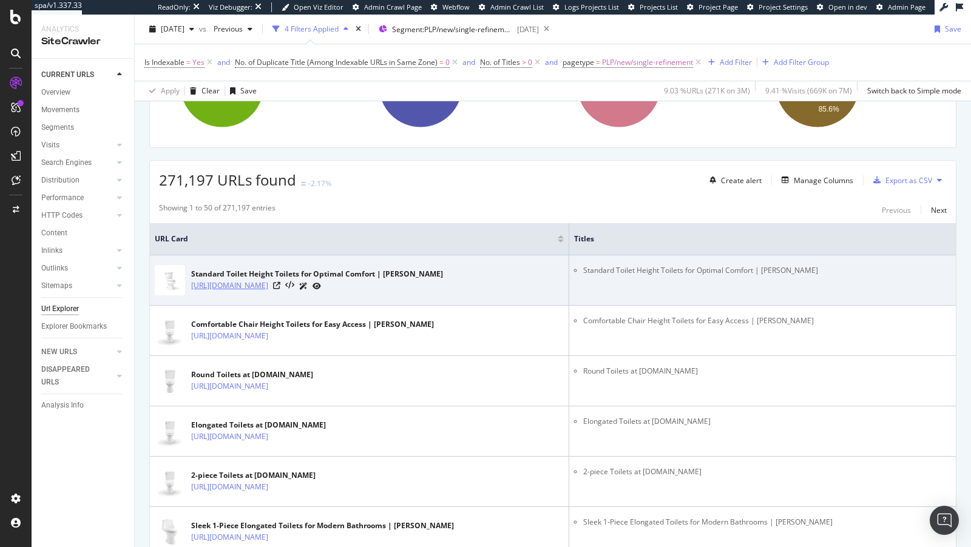
scroll to position [161, 0]
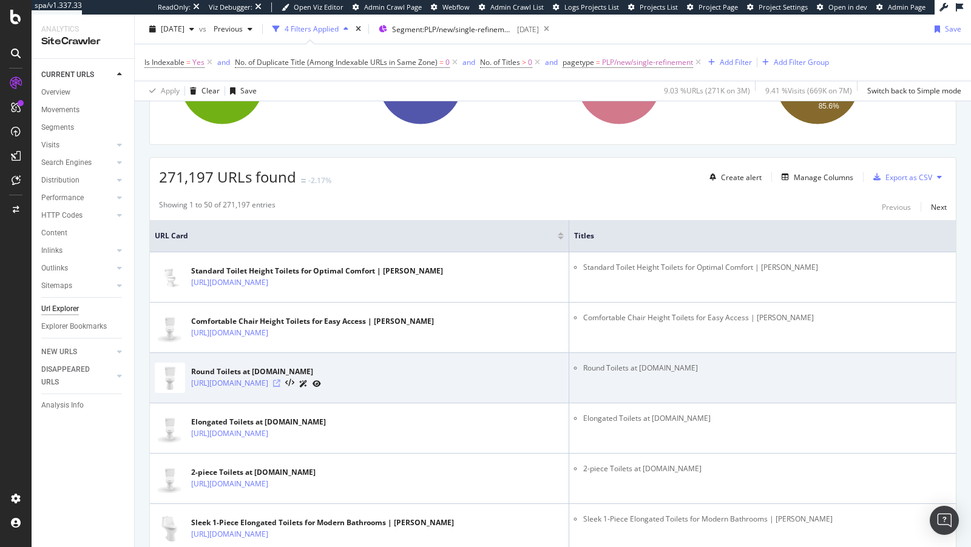
click at [280, 380] on icon at bounding box center [276, 383] width 7 height 7
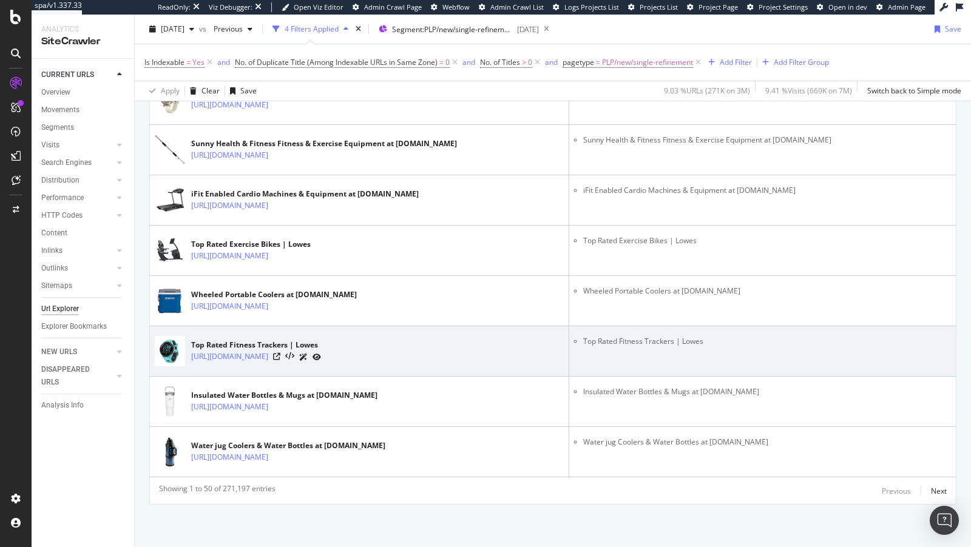
scroll to position [2509, 0]
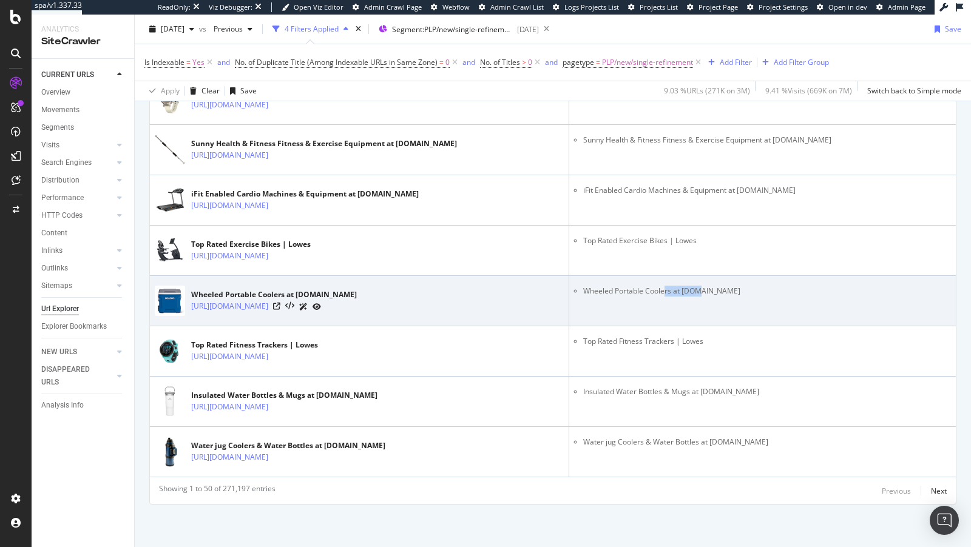
drag, startPoint x: 690, startPoint y: 288, endPoint x: 722, endPoint y: 286, distance: 32.2
click at [722, 287] on li "Wheeled Portable Coolers at Lowes.com" at bounding box center [767, 291] width 368 height 11
drag, startPoint x: 622, startPoint y: 288, endPoint x: 739, endPoint y: 290, distance: 117.1
click at [739, 291] on li "Wheeled Portable Coolers at Lowes.com" at bounding box center [767, 291] width 368 height 11
drag, startPoint x: 702, startPoint y: 283, endPoint x: 721, endPoint y: 286, distance: 19.6
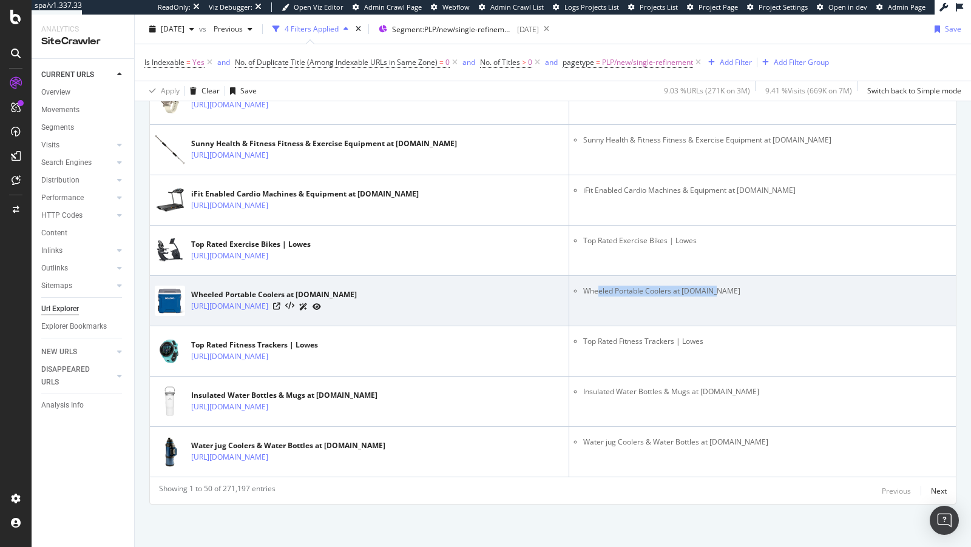
click at [699, 286] on li "Wheeled Portable Coolers at Lowes.com" at bounding box center [767, 291] width 368 height 11
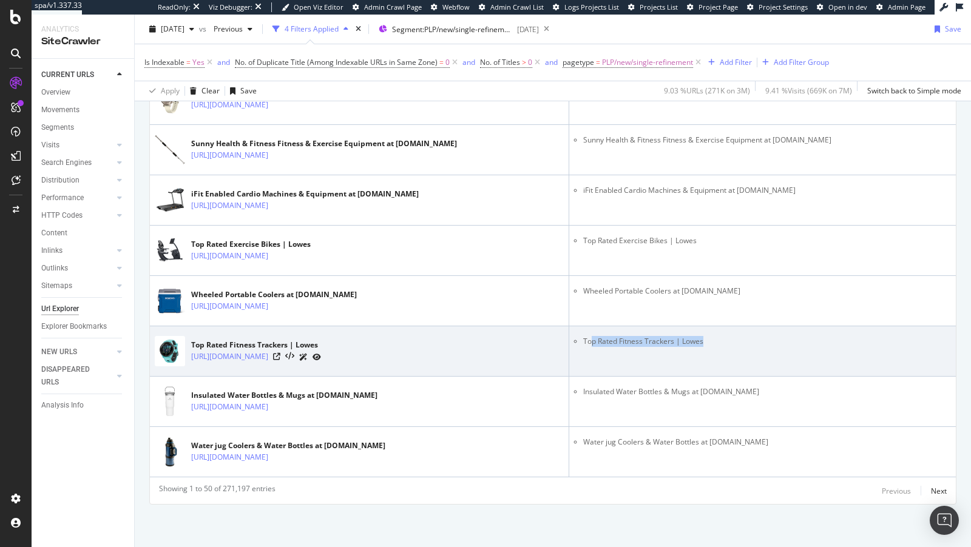
drag, startPoint x: 615, startPoint y: 338, endPoint x: 736, endPoint y: 335, distance: 121.4
click at [736, 336] on li "Top Rated Fitness Trackers | Lowes" at bounding box center [767, 341] width 368 height 11
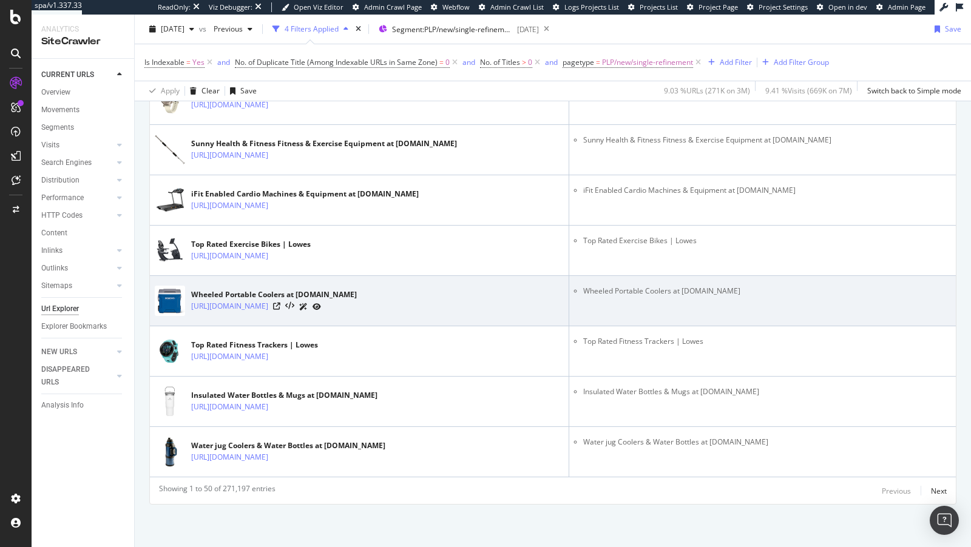
click at [667, 286] on li "Wheeled Portable Coolers at Lowes.com" at bounding box center [767, 291] width 368 height 11
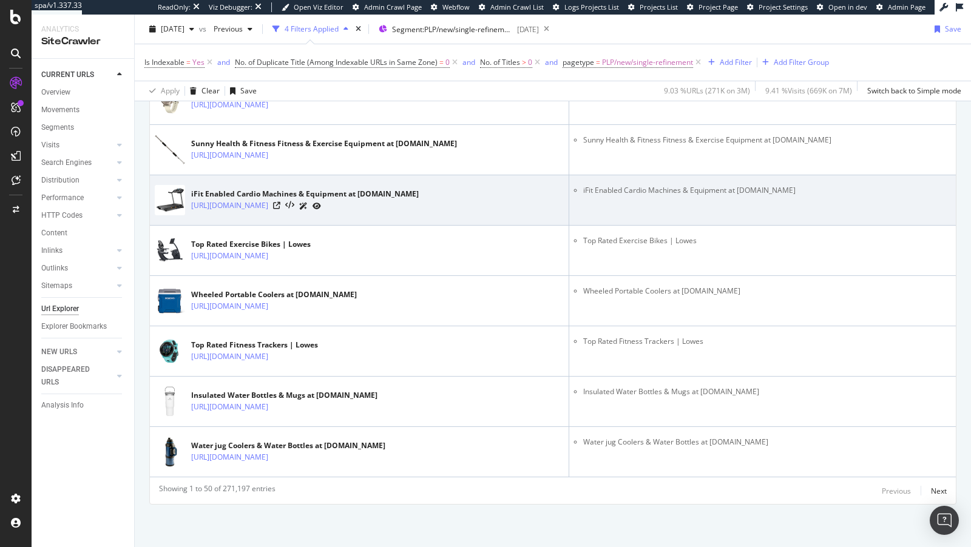
click at [677, 185] on li "iFit Enabled Cardio Machines & Equipment at Lowes.com" at bounding box center [767, 190] width 368 height 11
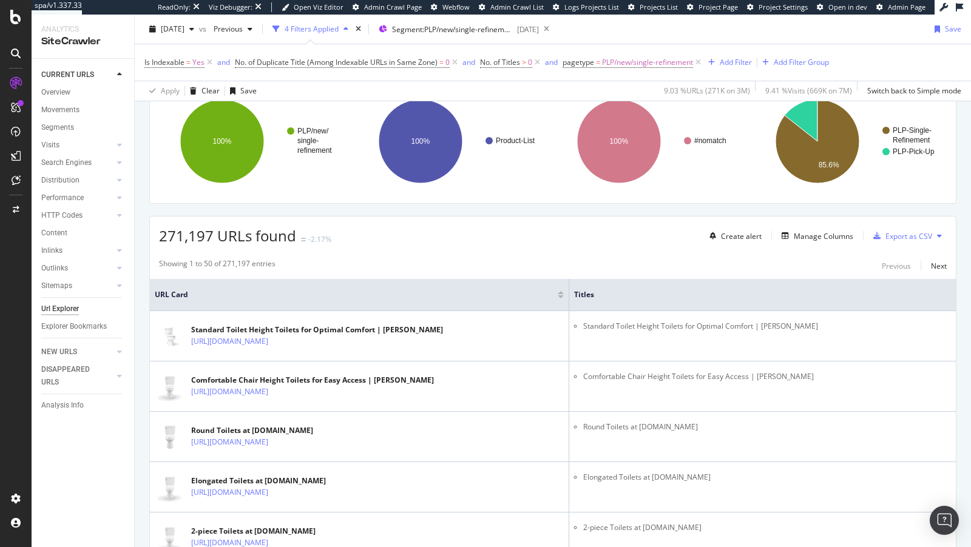
scroll to position [0, 0]
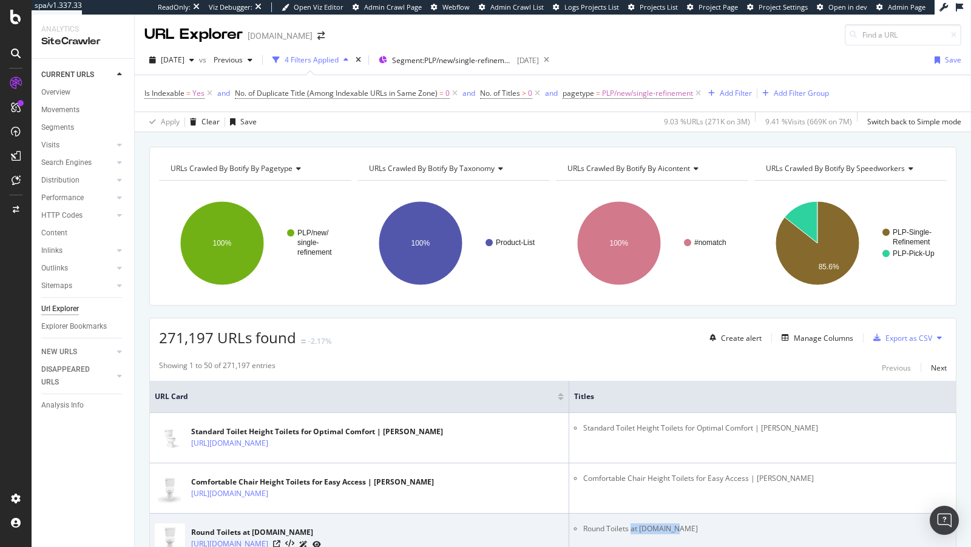
drag, startPoint x: 656, startPoint y: 524, endPoint x: 720, endPoint y: 527, distance: 63.7
click at [720, 527] on li "Round Toilets at Lowes.com" at bounding box center [767, 528] width 368 height 11
copy li "at Lowes.com"
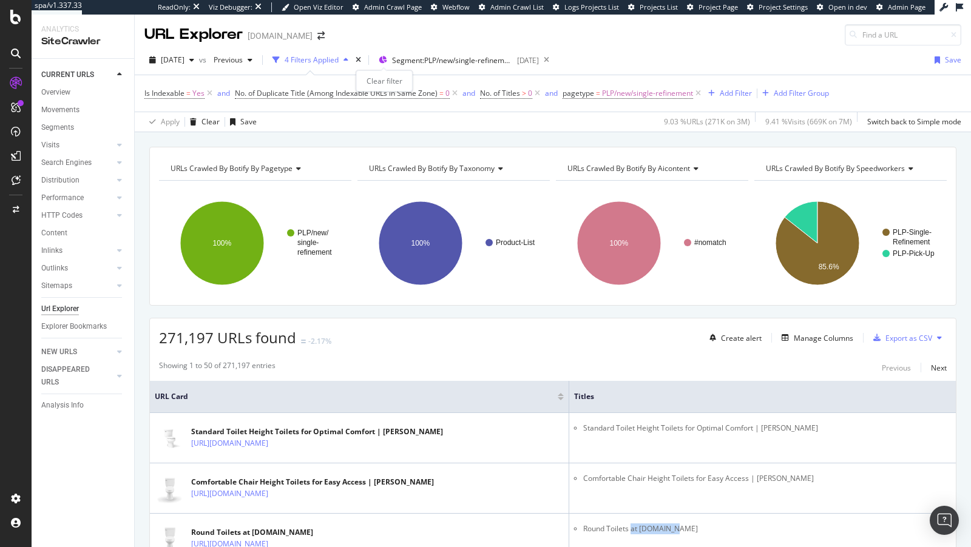
drag, startPoint x: 383, startPoint y: 59, endPoint x: 395, endPoint y: 89, distance: 32.7
click at [361, 59] on icon "times" at bounding box center [357, 59] width 5 height 7
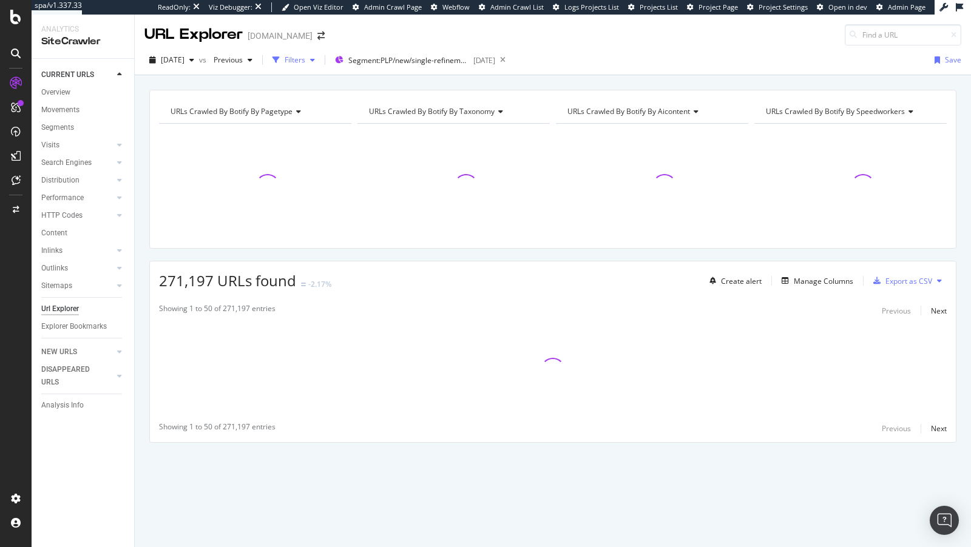
click at [305, 62] on div "Filters" at bounding box center [294, 60] width 21 height 10
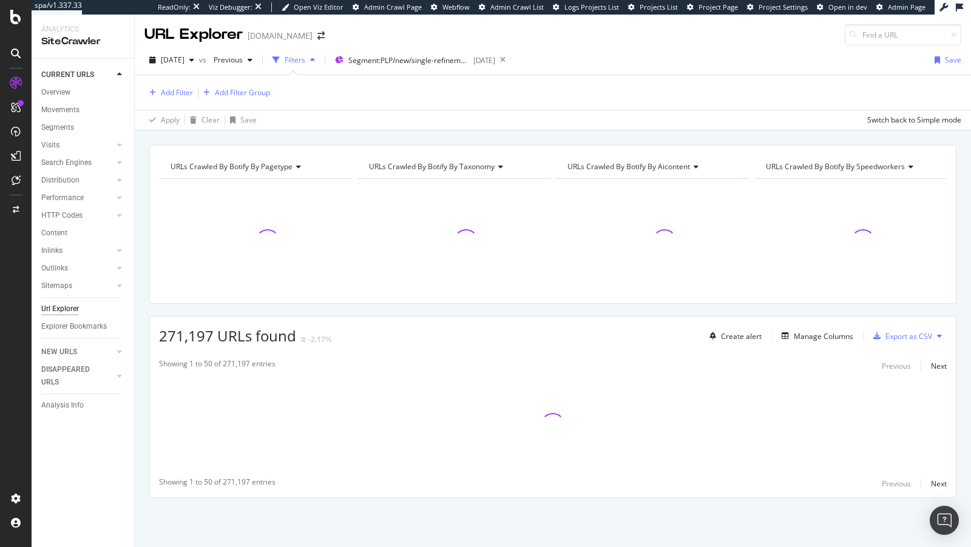
click at [152, 101] on div "Add Filter Add Filter Group" at bounding box center [552, 92] width 816 height 35
click at [170, 90] on div "Add Filter" at bounding box center [177, 92] width 32 height 10
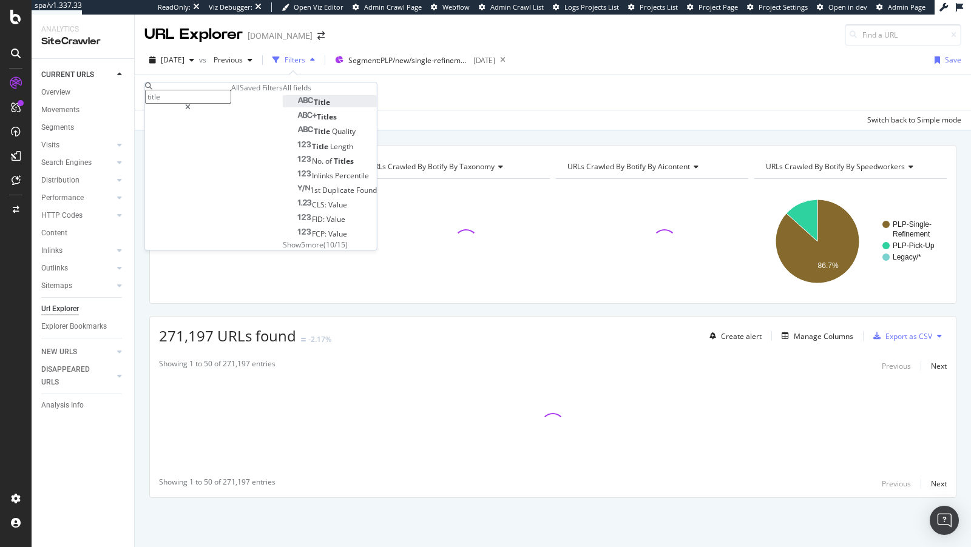
type input "title"
click at [314, 107] on span "Title" at bounding box center [322, 102] width 16 height 10
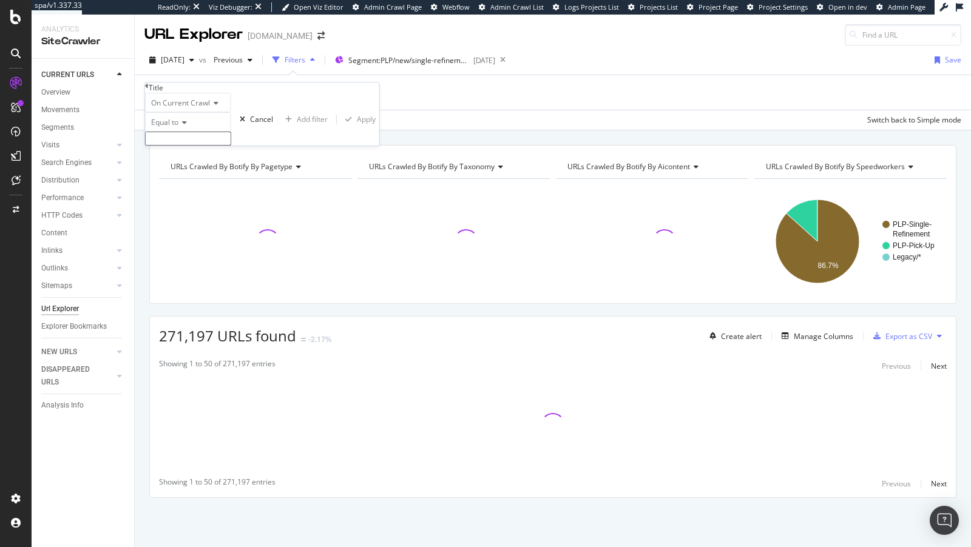
click at [181, 132] on div "Equal to" at bounding box center [188, 121] width 86 height 19
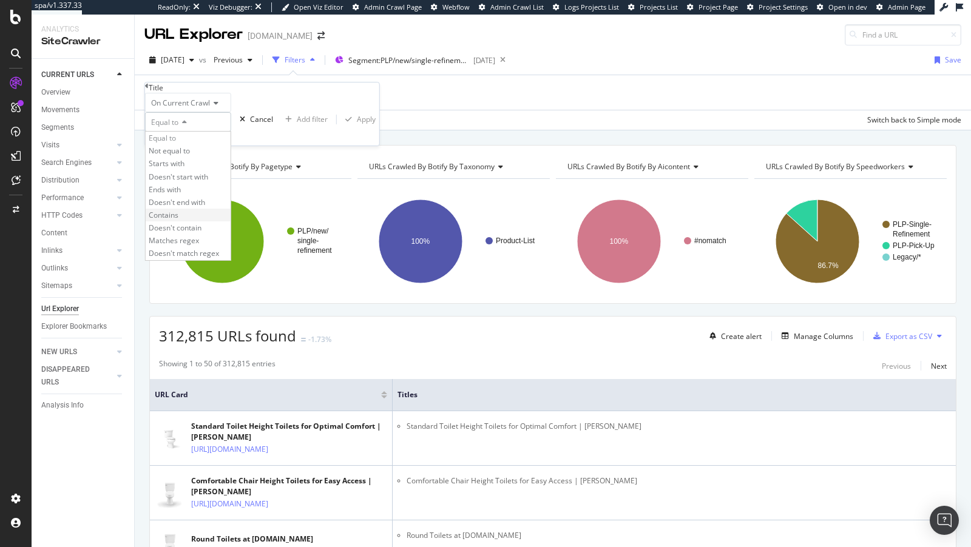
click at [176, 220] on span "Contains" at bounding box center [164, 215] width 30 height 10
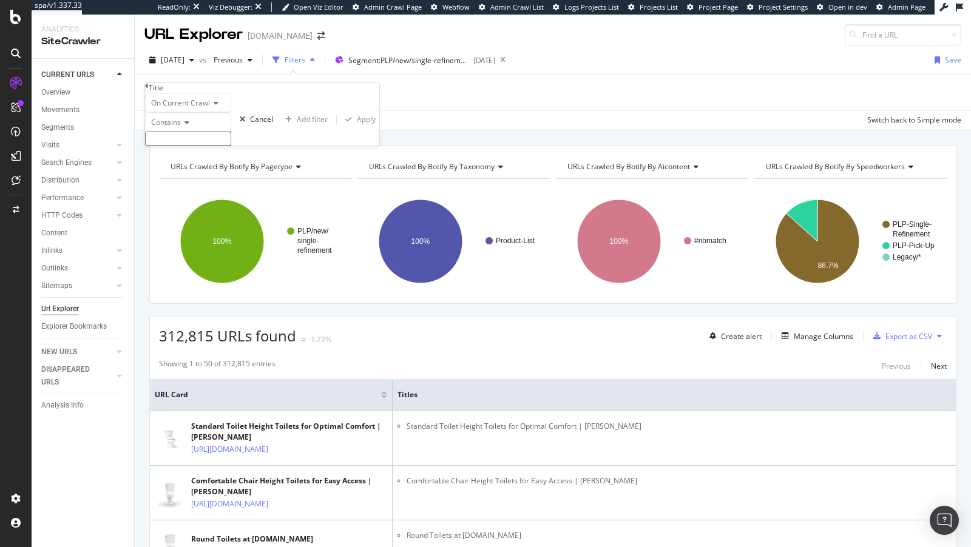
click at [188, 146] on input "text" at bounding box center [188, 139] width 86 height 14
paste input "at Lowes.com"
type input "at Lowes.com"
click at [357, 128] on div "Apply" at bounding box center [366, 123] width 19 height 10
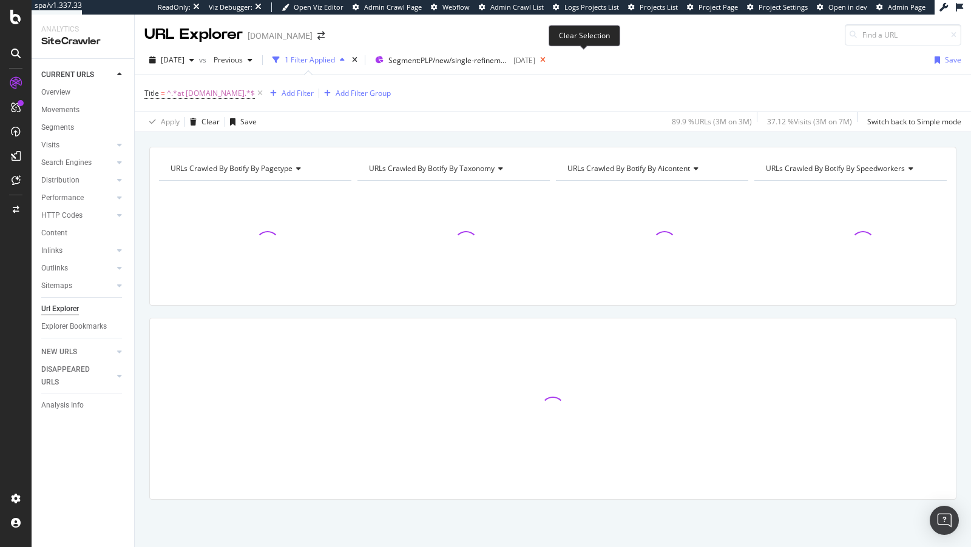
click at [550, 60] on icon at bounding box center [542, 60] width 15 height 17
click at [583, 59] on div "2025 Sep. 13th vs Previous 1 Filter Applied Segments 2025-08-27 Save" at bounding box center [553, 62] width 836 height 24
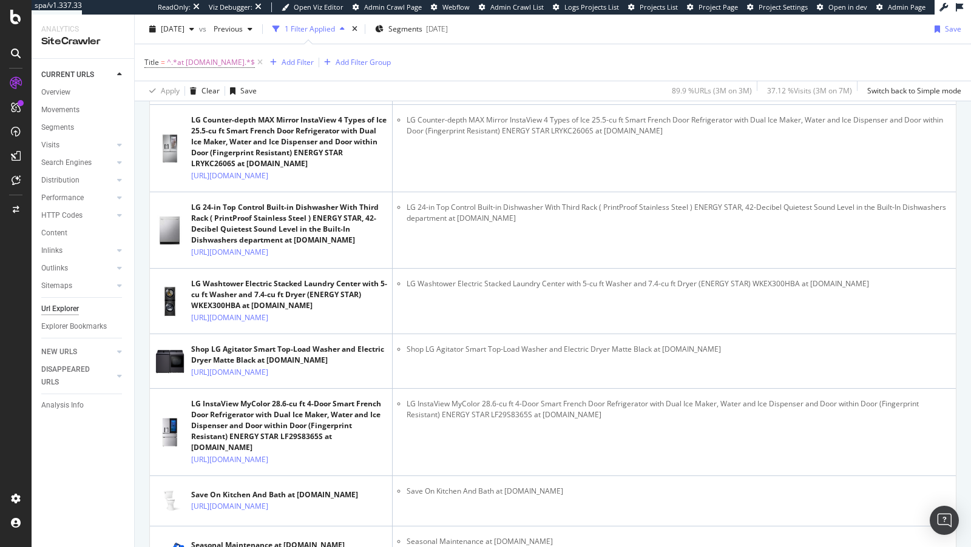
scroll to position [781, 0]
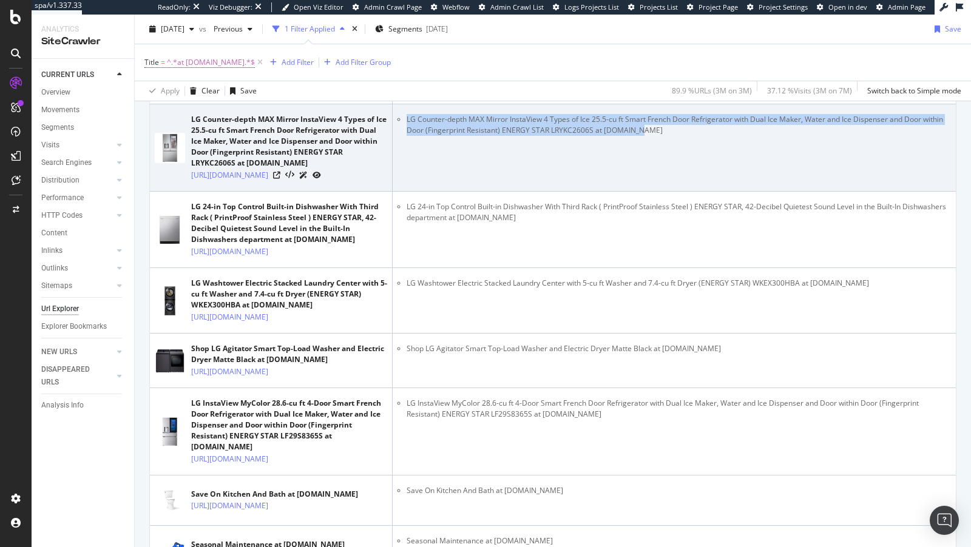
drag, startPoint x: 650, startPoint y: 289, endPoint x: 468, endPoint y: 257, distance: 184.8
click at [468, 192] on td "LG Counter-depth MAX Mirror InstaView 4 Types of Ice 25.5-cu ft Smart French Do…" at bounding box center [673, 147] width 563 height 87
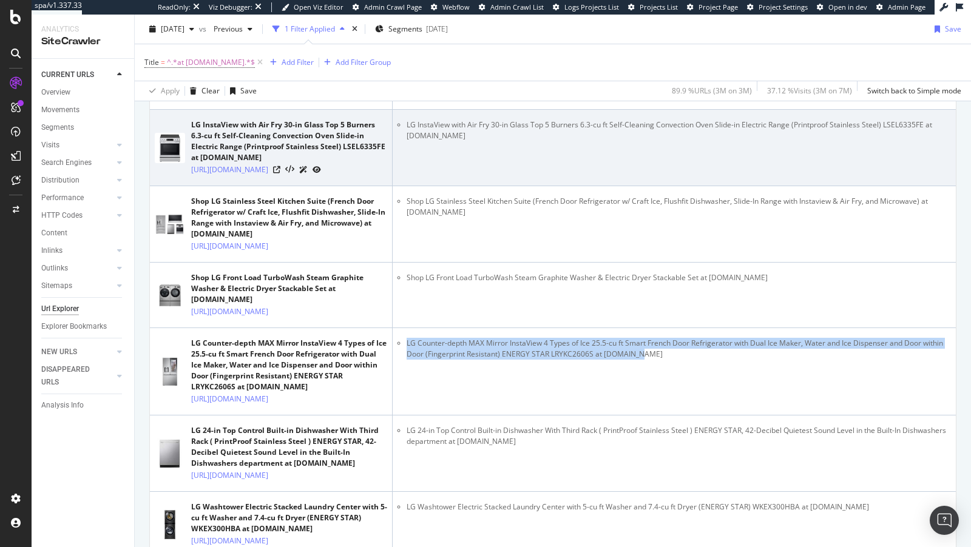
scroll to position [0, 0]
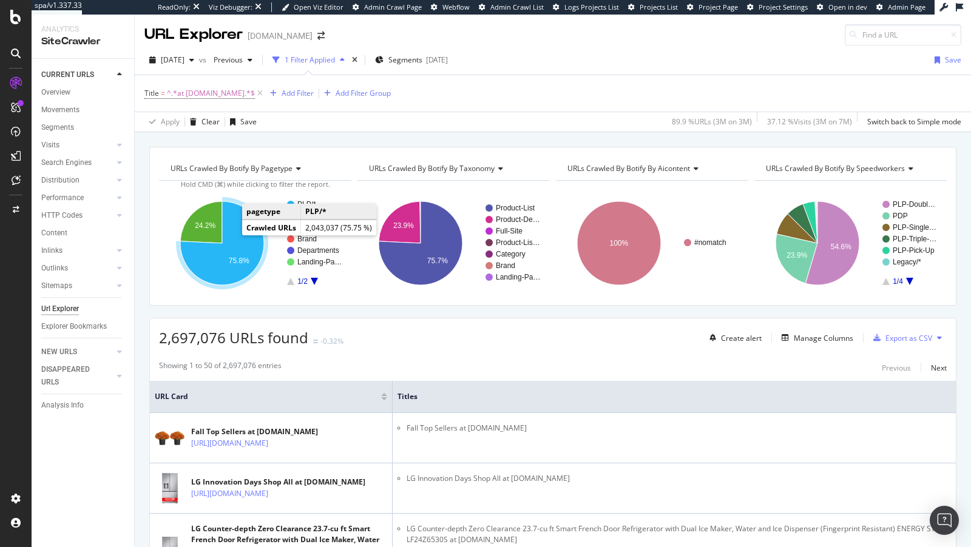
click at [241, 240] on icon "A chart." at bounding box center [222, 243] width 84 height 84
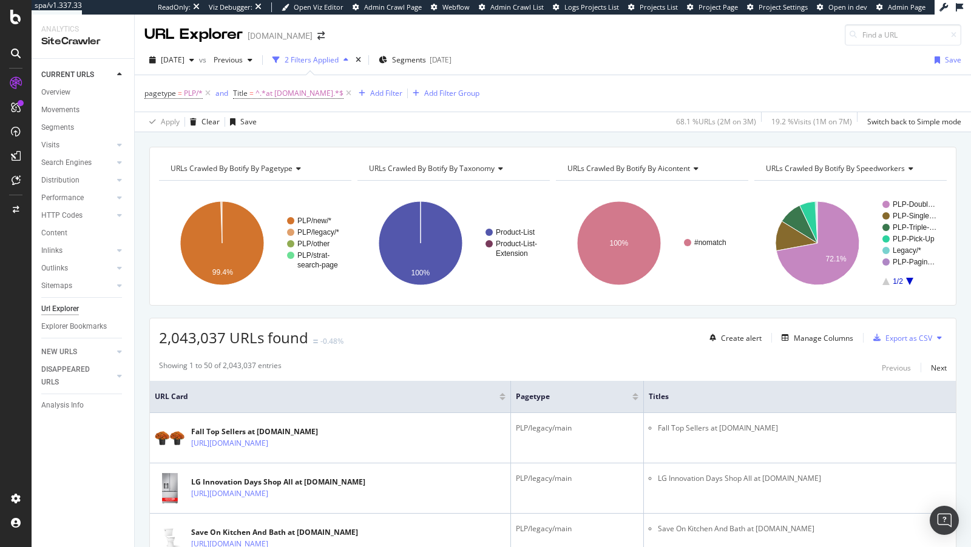
scroll to position [371, 0]
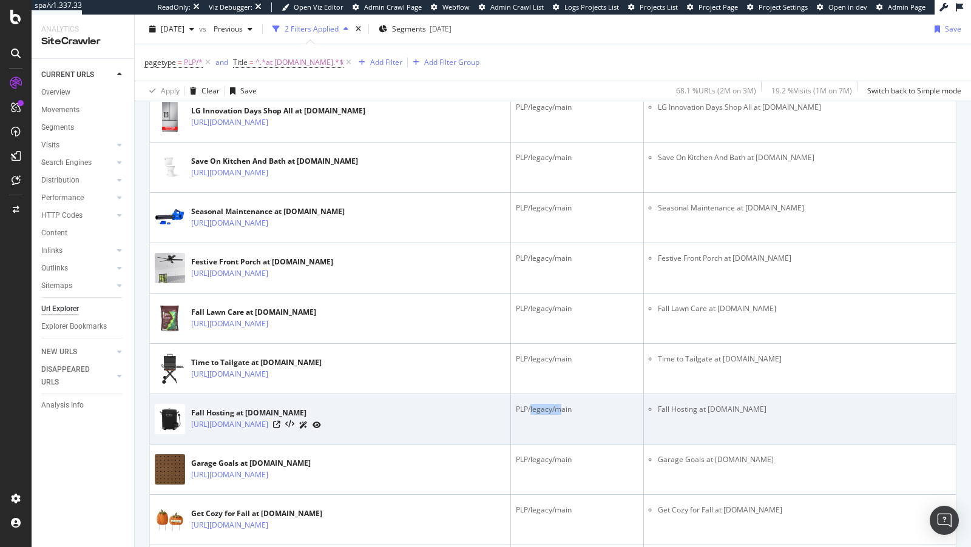
drag, startPoint x: 556, startPoint y: 426, endPoint x: 584, endPoint y: 426, distance: 28.5
click at [584, 415] on div "PLP/legacy/main" at bounding box center [577, 409] width 123 height 11
click at [280, 428] on icon at bounding box center [276, 424] width 7 height 7
click at [268, 431] on link "https://www.lowes.com/pl/Fall-hosting/1811163654388" at bounding box center [229, 425] width 77 height 12
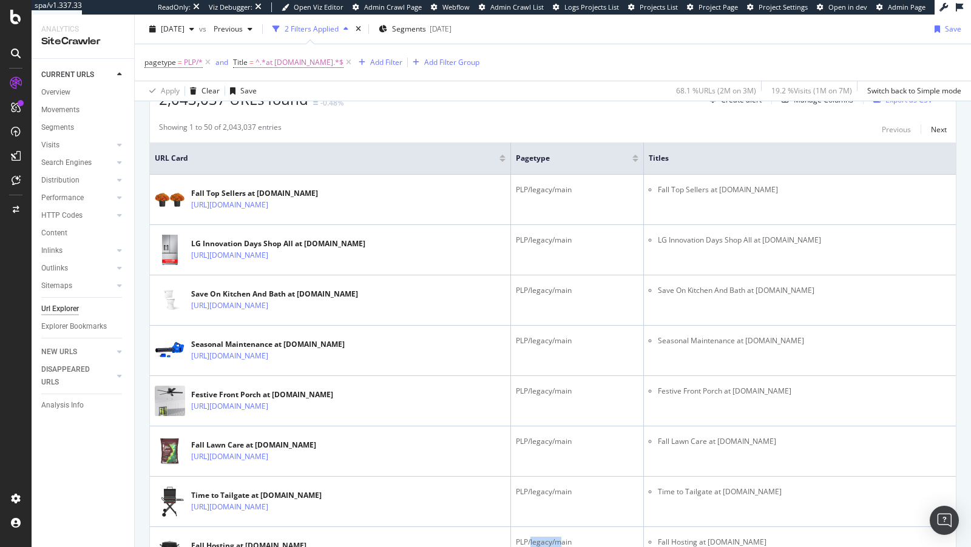
scroll to position [0, 0]
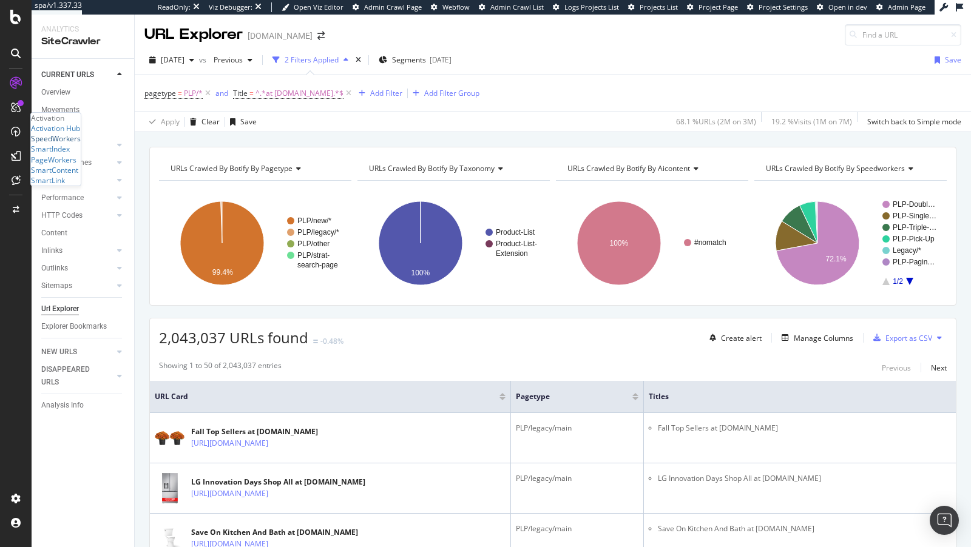
click at [78, 144] on div "SpeedWorkers" at bounding box center [56, 138] width 50 height 10
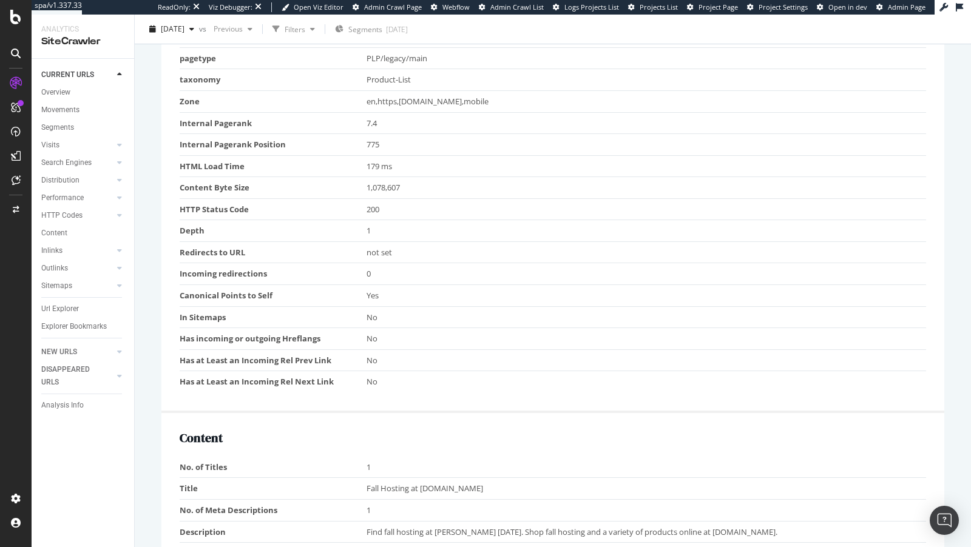
scroll to position [620, 0]
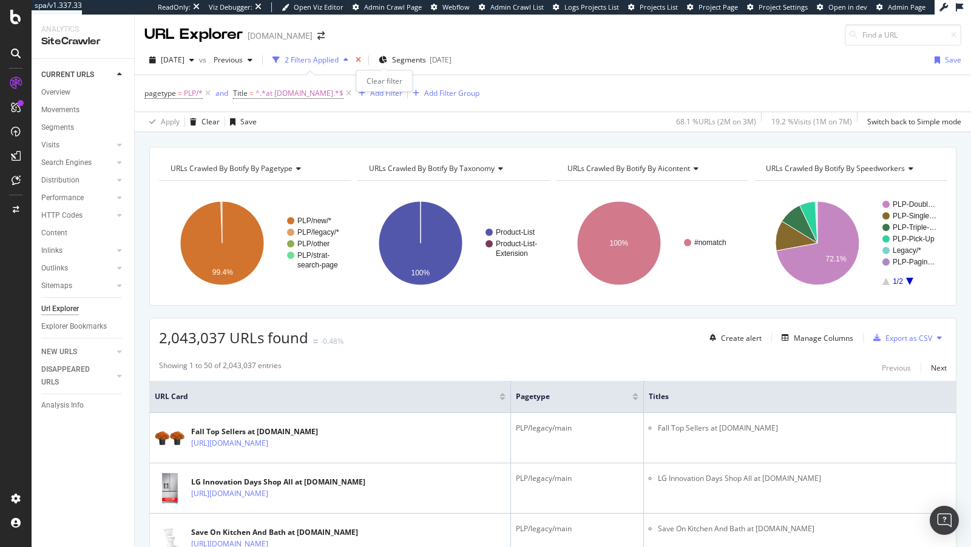
click at [361, 58] on icon "times" at bounding box center [357, 59] width 5 height 7
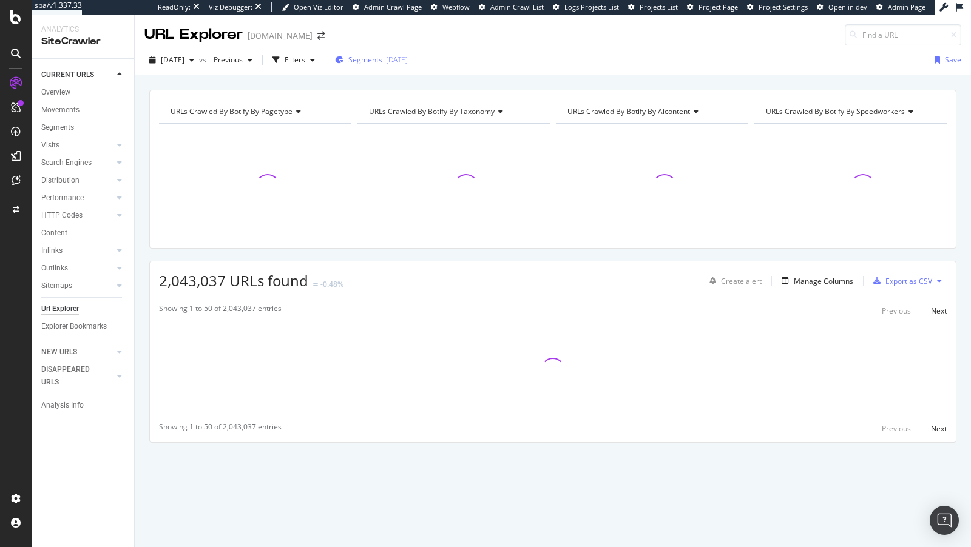
click at [408, 58] on div "[DATE]" at bounding box center [397, 60] width 22 height 10
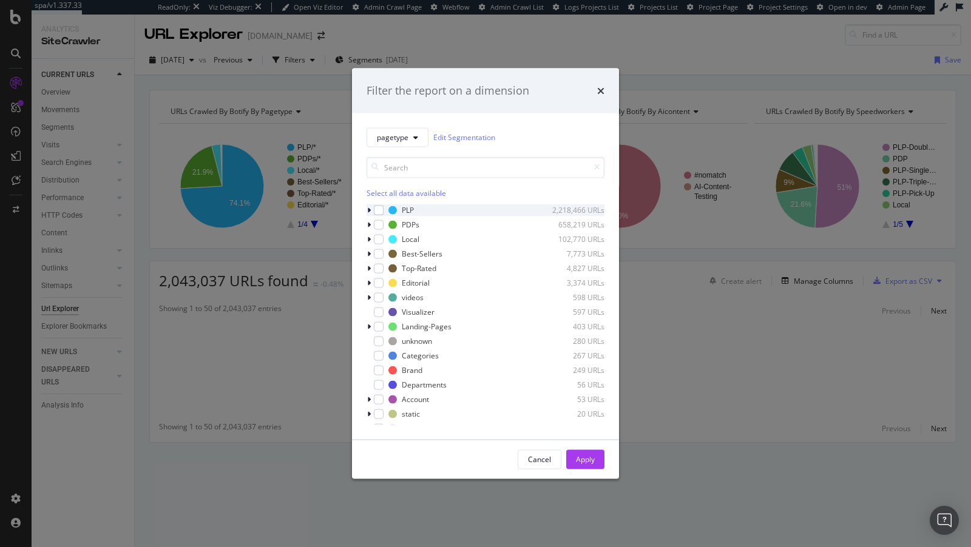
click at [366, 207] on div "modal" at bounding box center [369, 210] width 7 height 12
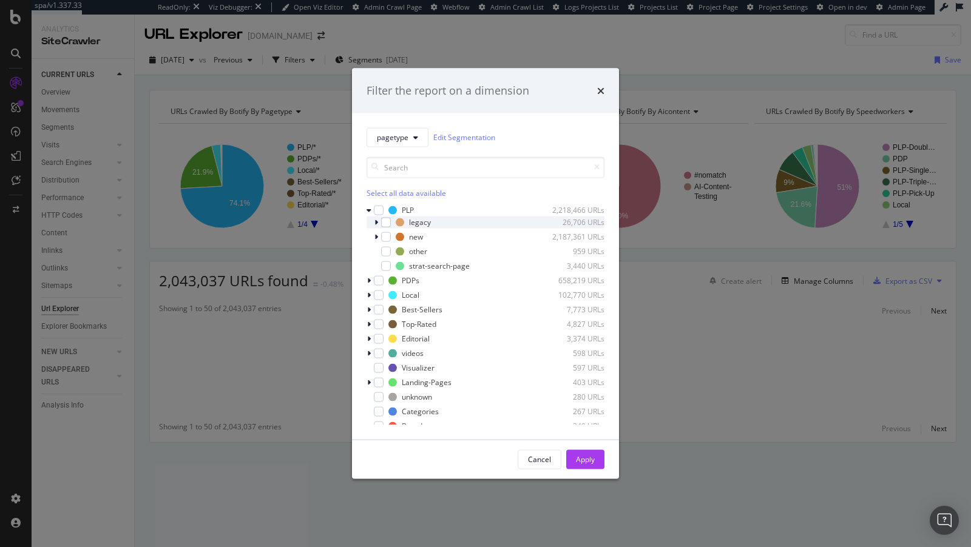
click at [371, 223] on div "legacy 26,706 URLs" at bounding box center [485, 222] width 238 height 12
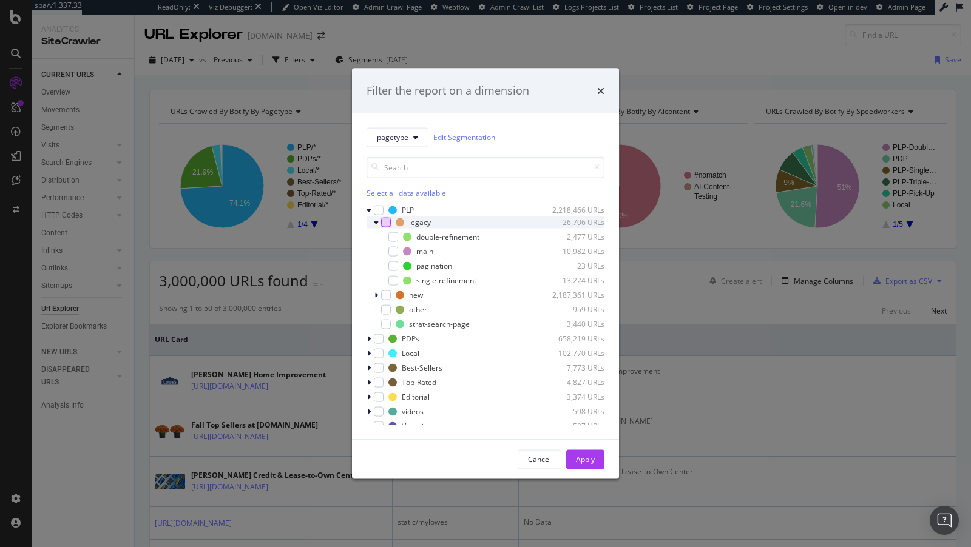
click at [382, 223] on div "modal" at bounding box center [386, 222] width 10 height 10
click at [589, 469] on div "Cancel Apply" at bounding box center [485, 459] width 267 height 39
click at [584, 459] on div "Apply" at bounding box center [585, 459] width 19 height 10
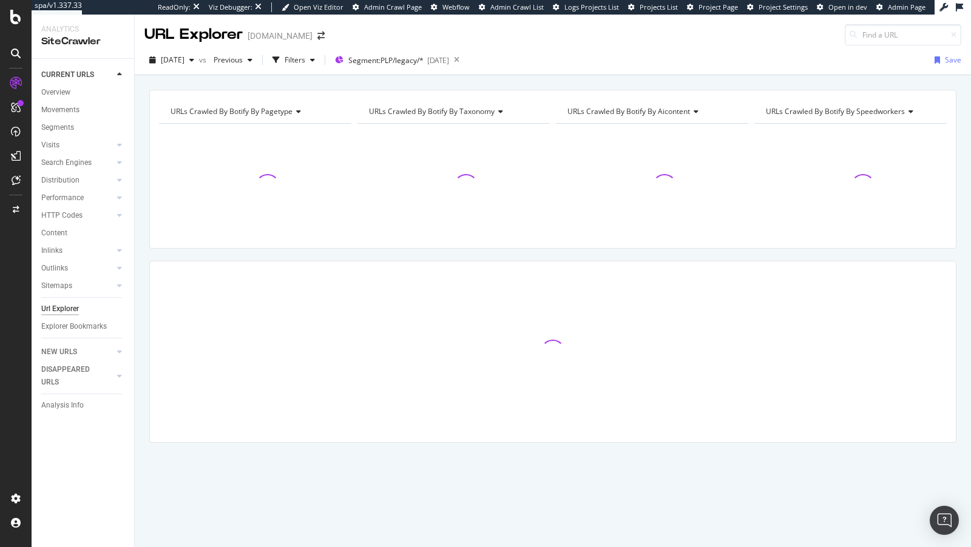
click at [409, 104] on div "URLs Crawled By Botify By taxonomy" at bounding box center [452, 111] width 172 height 19
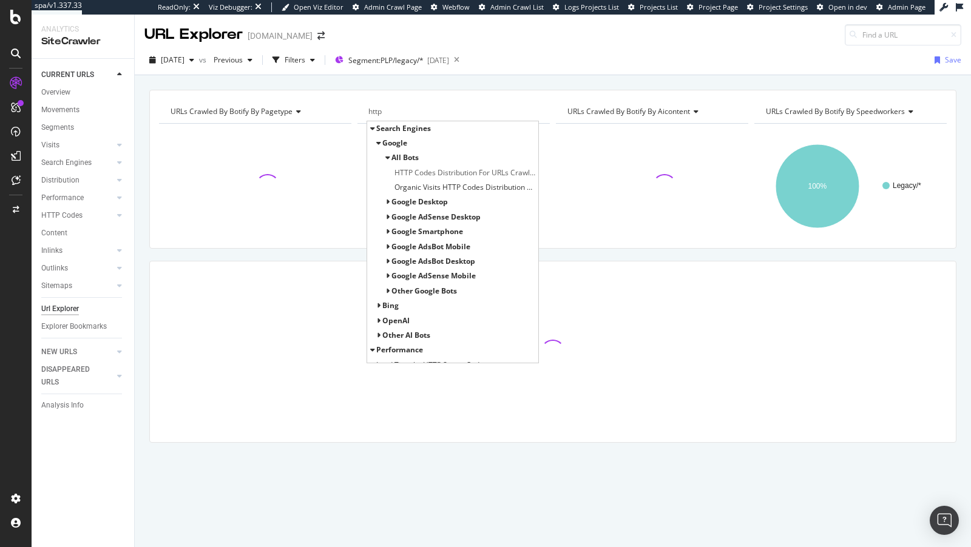
scroll to position [83, 0]
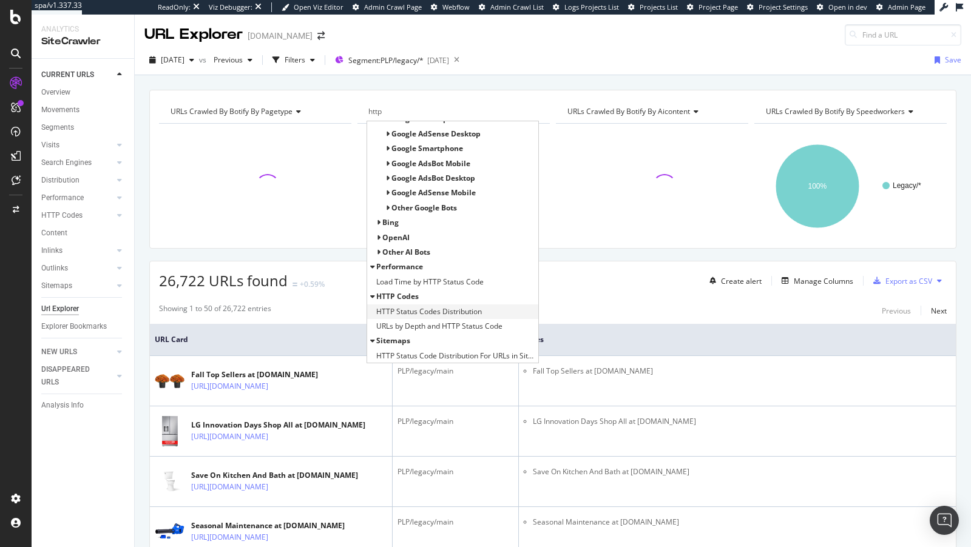
type input "http"
click at [409, 308] on span "HTTP Status Codes Distribution" at bounding box center [429, 312] width 106 height 12
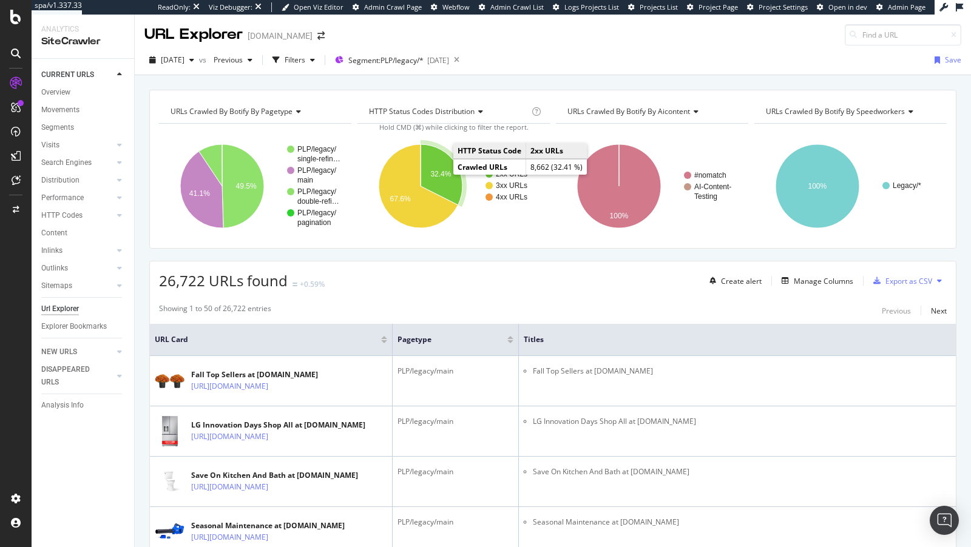
click at [434, 176] on g "32.4%" at bounding box center [442, 174] width 44 height 64
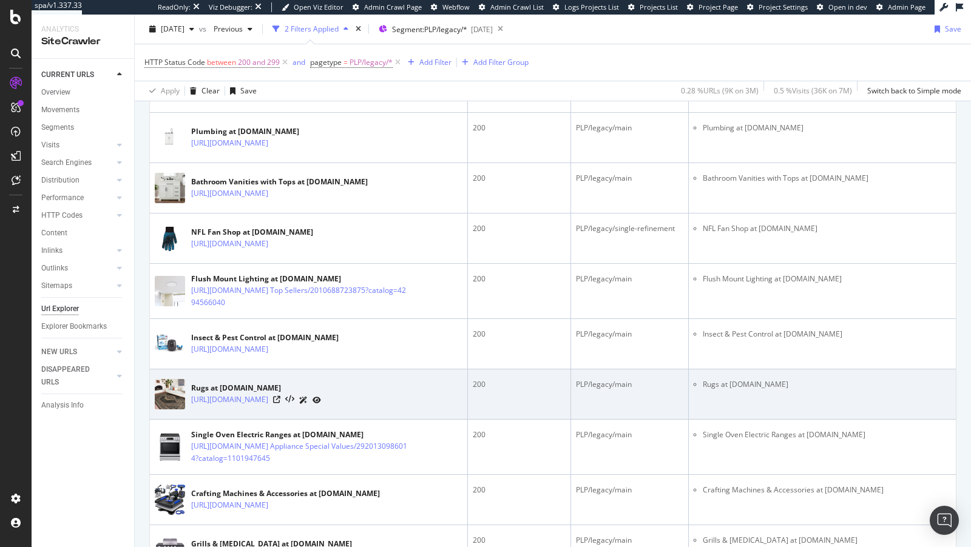
scroll to position [349, 0]
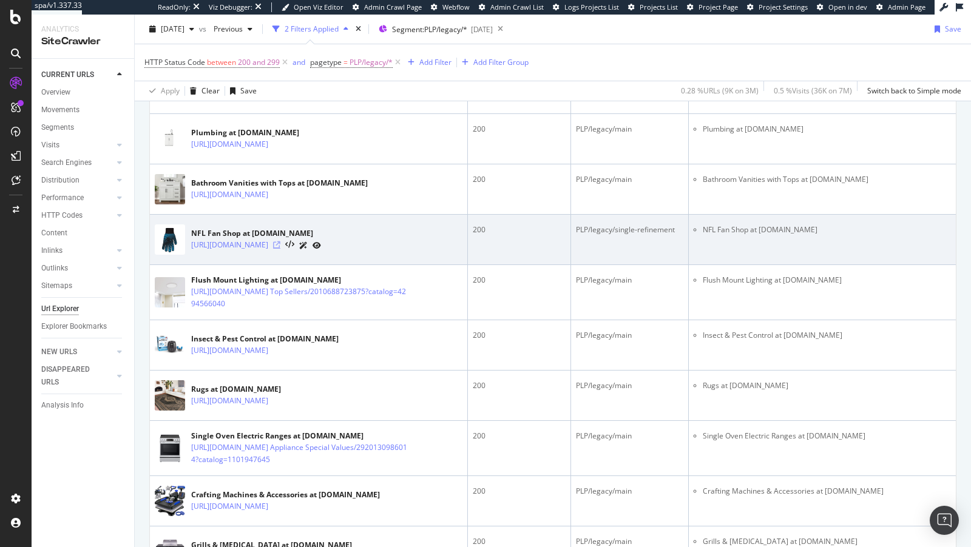
click at [280, 249] on icon at bounding box center [276, 244] width 7 height 7
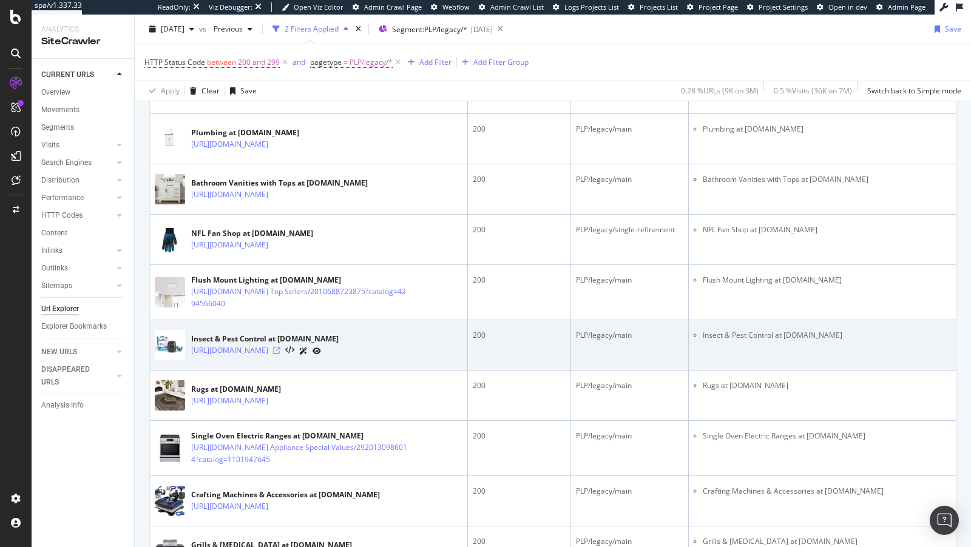
click at [280, 354] on icon at bounding box center [276, 350] width 7 height 7
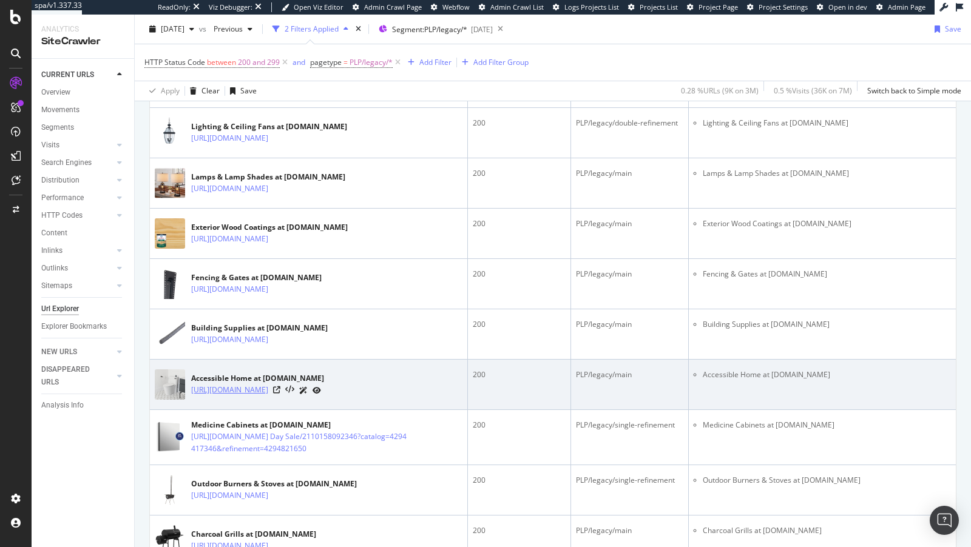
scroll to position [1116, 0]
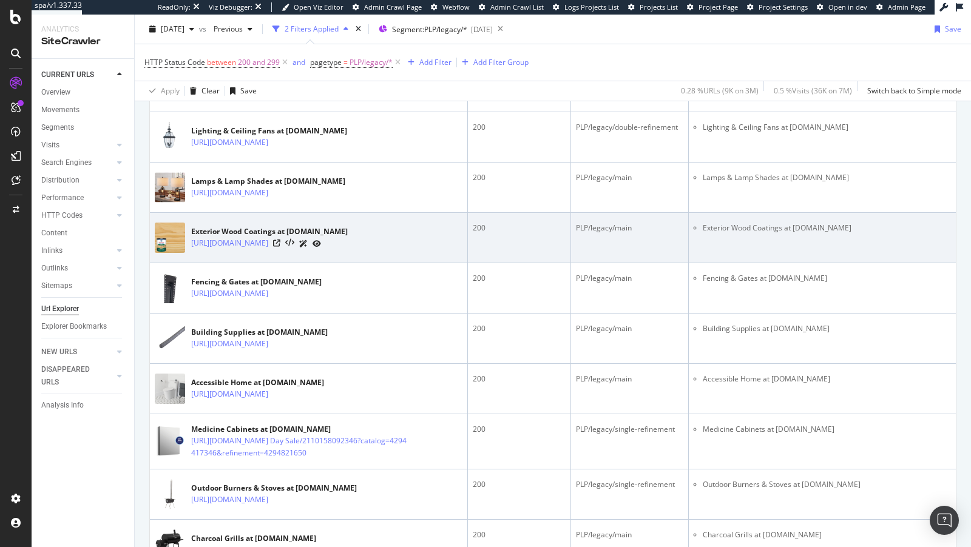
click at [321, 250] on div at bounding box center [297, 243] width 48 height 13
click at [280, 247] on icon at bounding box center [276, 243] width 7 height 7
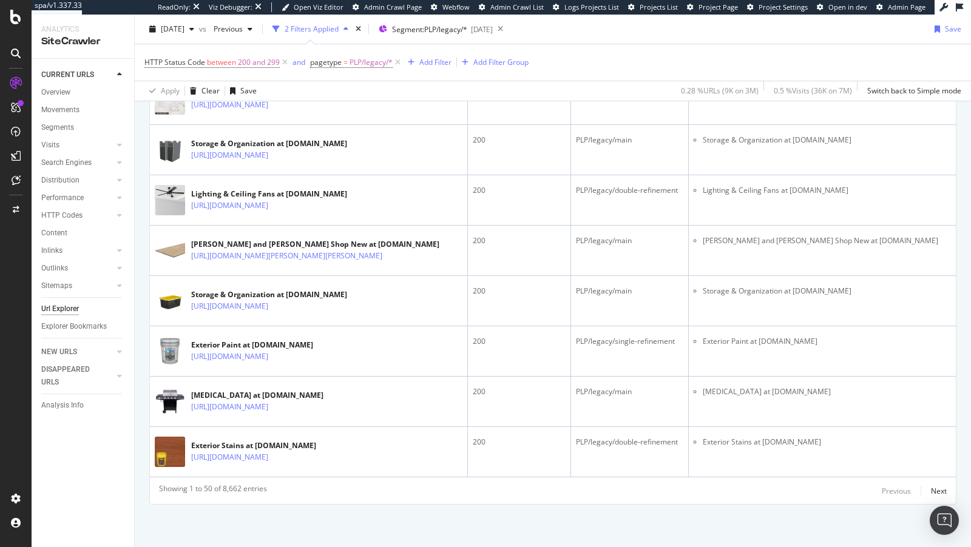
scroll to position [2524, 0]
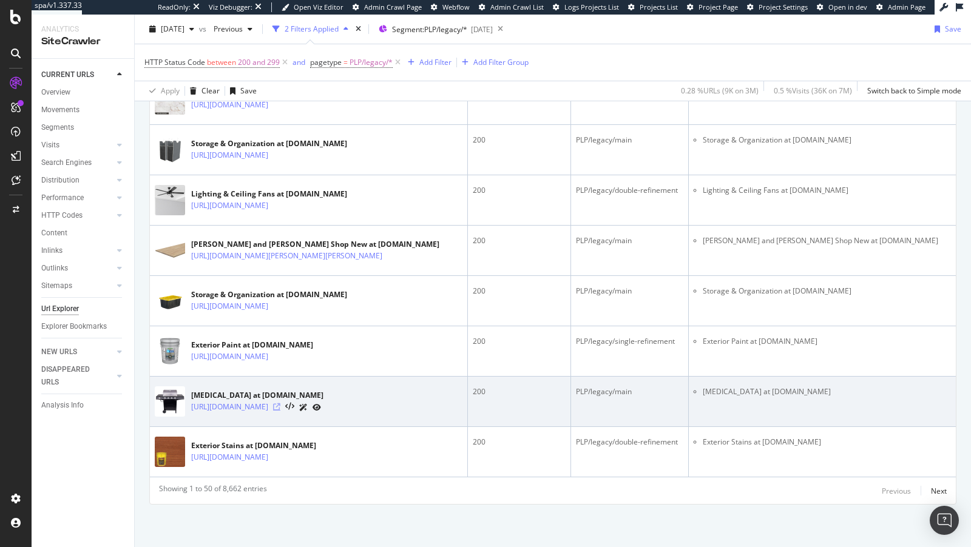
click at [280, 411] on icon at bounding box center [276, 406] width 7 height 7
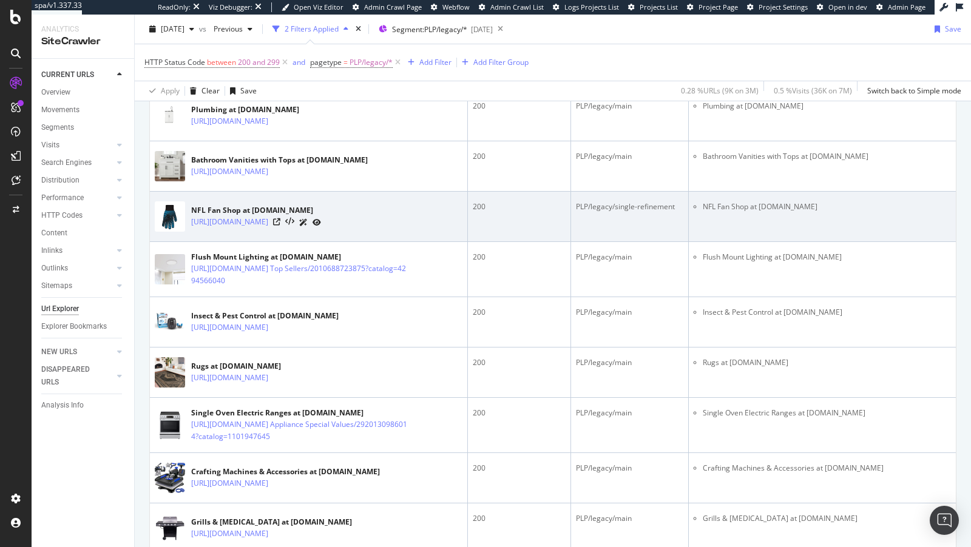
scroll to position [0, 0]
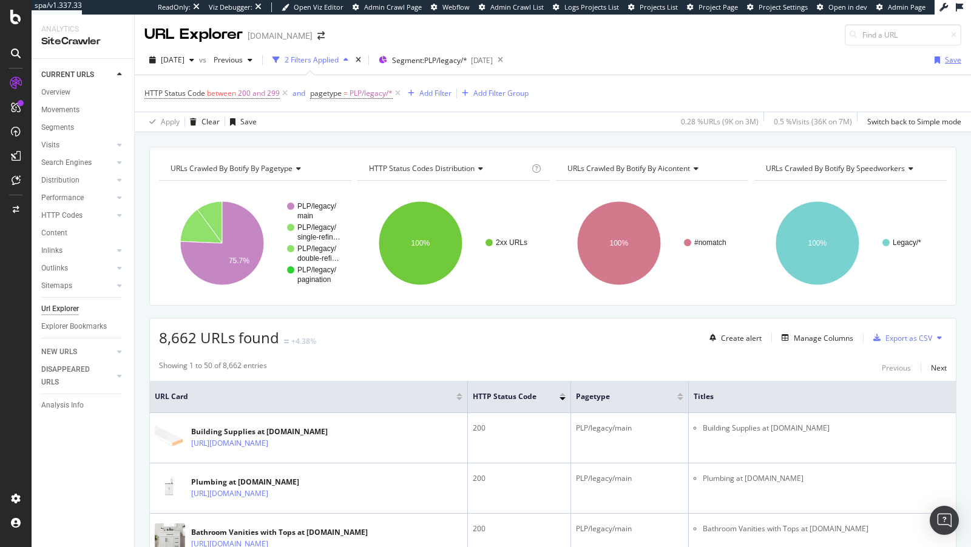
click at [939, 58] on icon "button" at bounding box center [936, 59] width 5 height 7
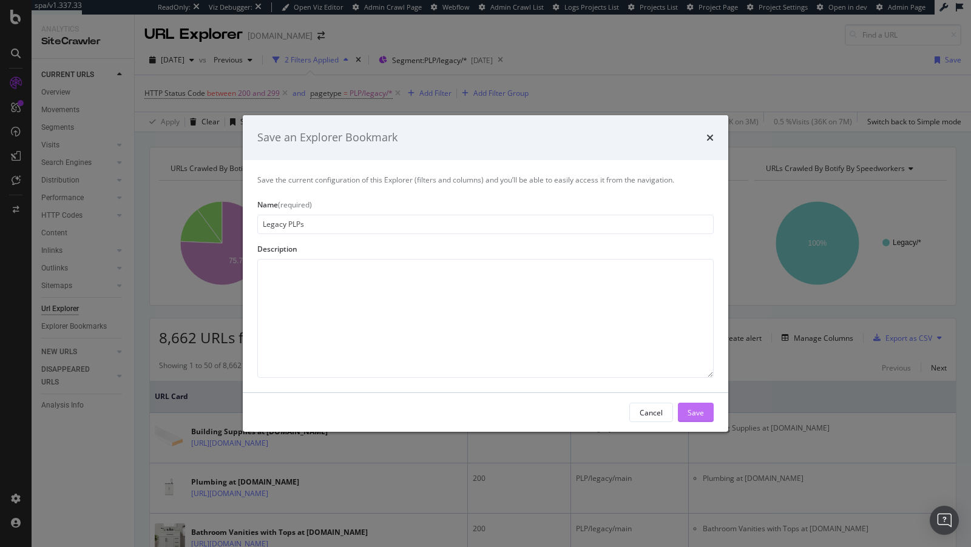
type input "Legacy PLPs"
click at [686, 412] on button "Save" at bounding box center [696, 412] width 36 height 19
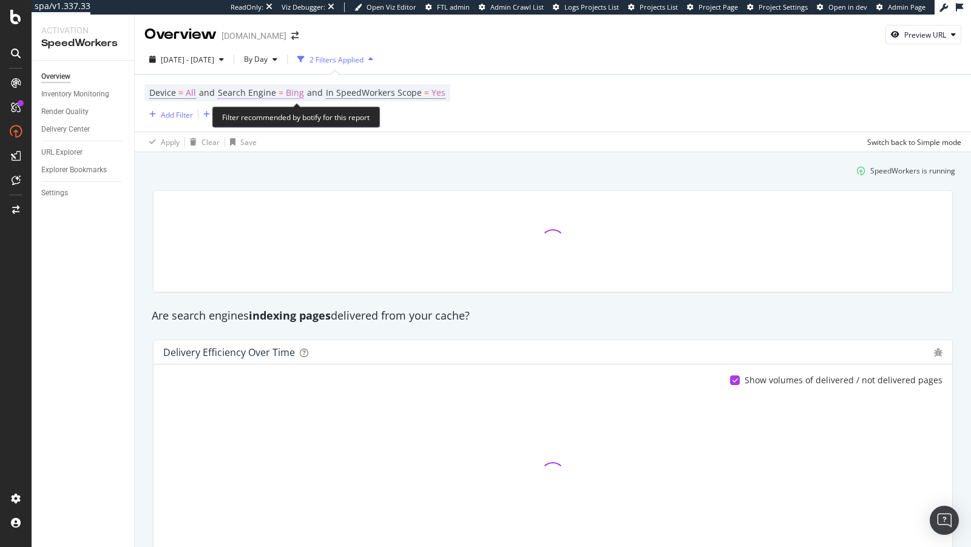
click at [279, 95] on span "=" at bounding box center [280, 93] width 5 height 12
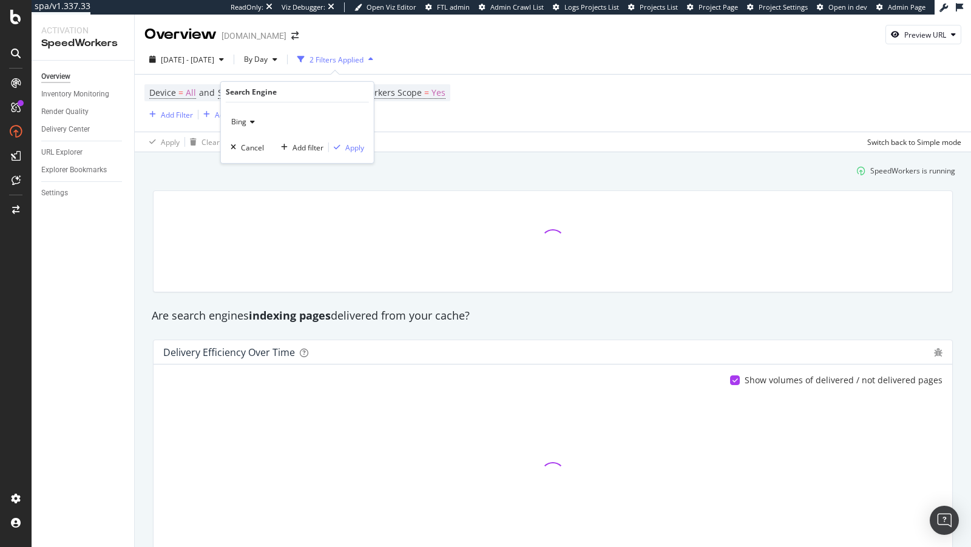
click at [252, 125] on icon at bounding box center [250, 121] width 8 height 7
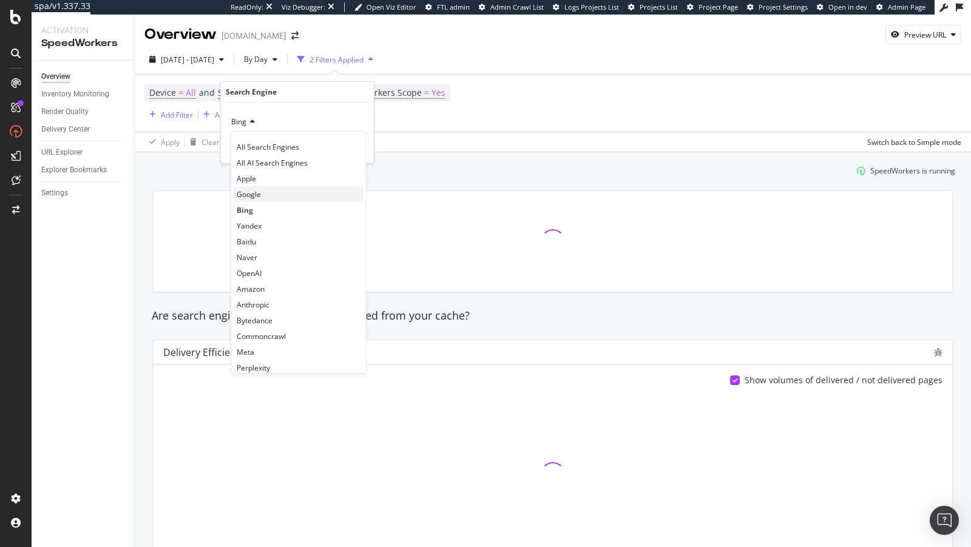
click at [257, 192] on span "Google" at bounding box center [249, 194] width 24 height 10
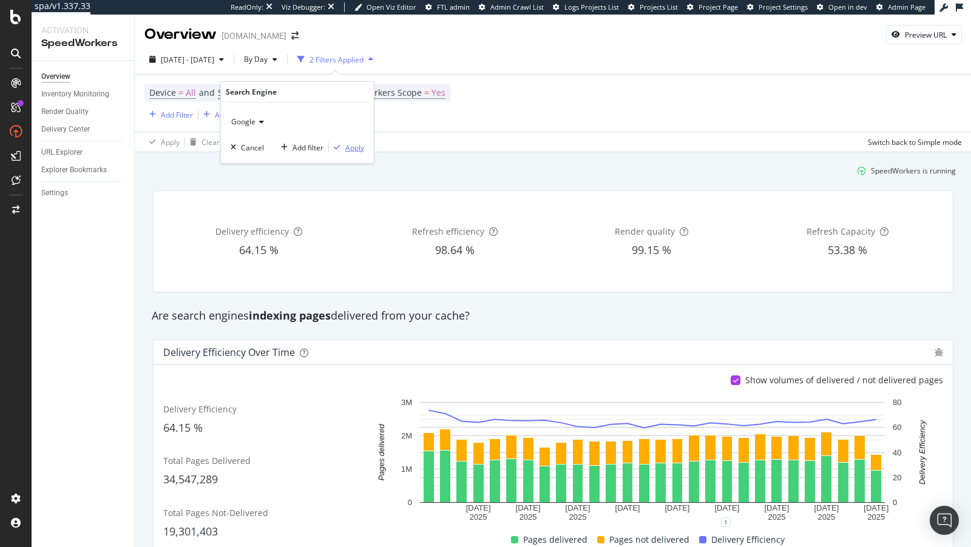
click at [351, 149] on div "Apply" at bounding box center [354, 147] width 19 height 10
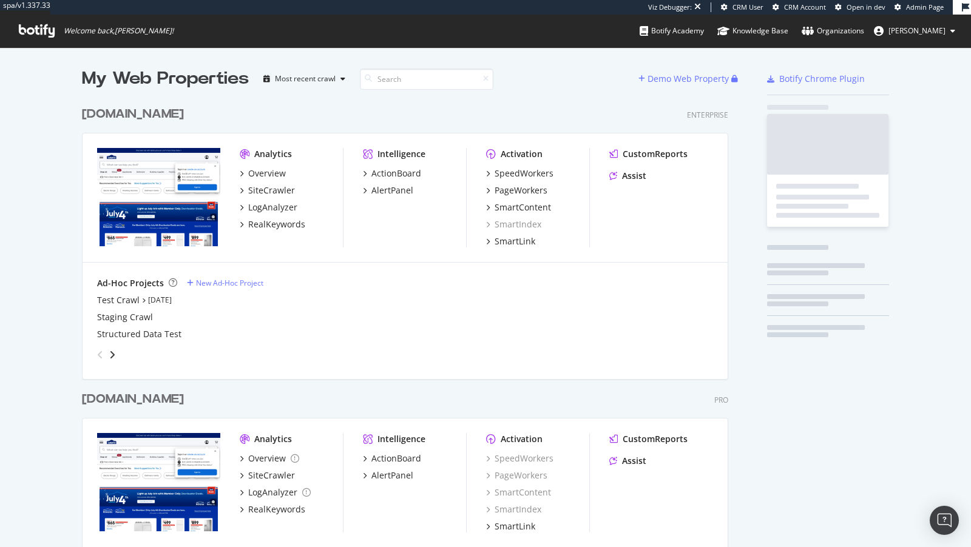
scroll to position [497, 656]
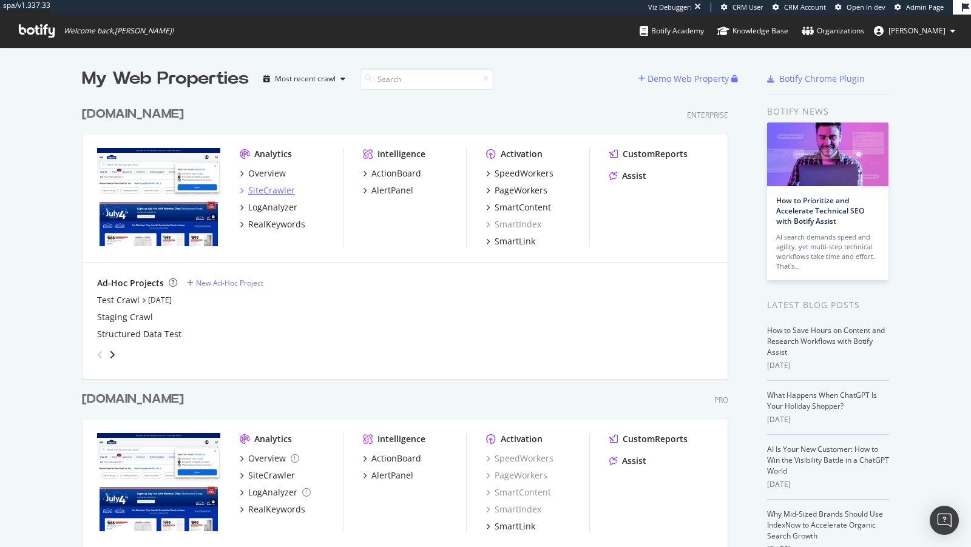
click at [274, 187] on div "SiteCrawler" at bounding box center [271, 190] width 47 height 12
